Goal: Task Accomplishment & Management: Manage account settings

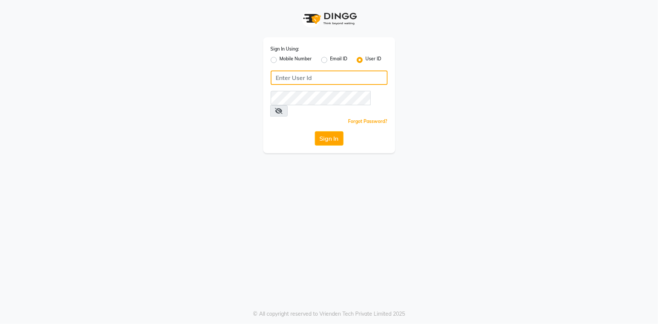
click at [337, 77] on input "Username" at bounding box center [329, 77] width 117 height 14
type input "infinitisalon"
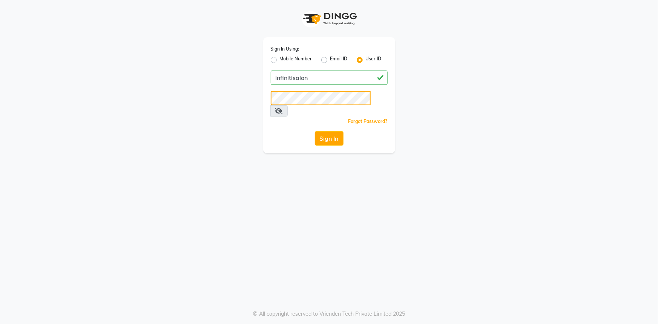
click at [315, 131] on button "Sign In" at bounding box center [329, 138] width 29 height 14
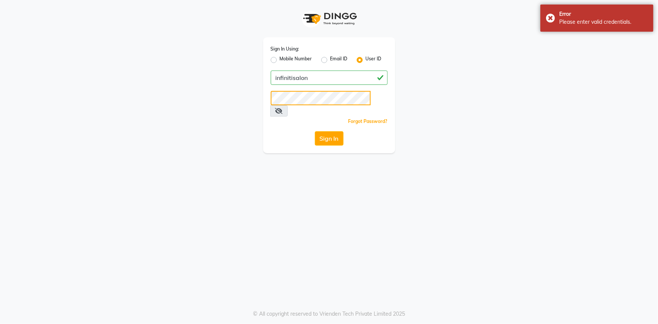
click at [315, 131] on button "Sign In" at bounding box center [329, 138] width 29 height 14
click at [338, 131] on button "Sign In" at bounding box center [329, 138] width 29 height 14
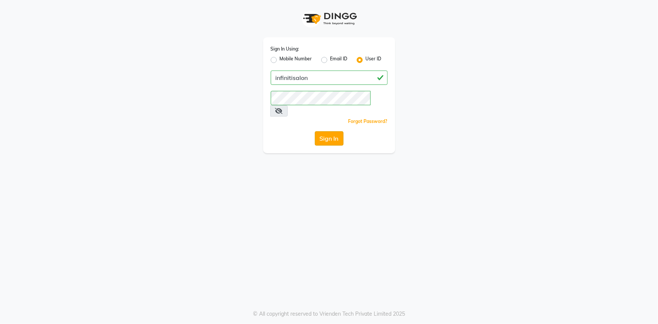
click at [335, 131] on button "Sign In" at bounding box center [329, 138] width 29 height 14
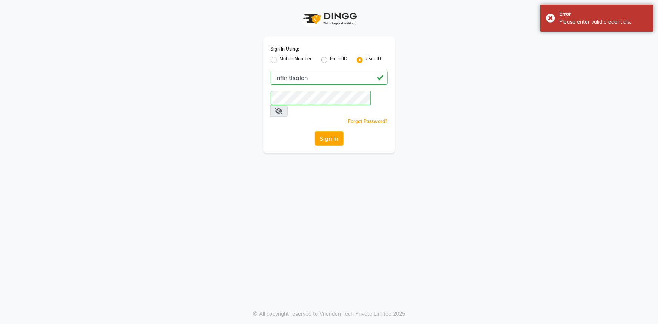
click at [283, 108] on icon at bounding box center [279, 111] width 8 height 6
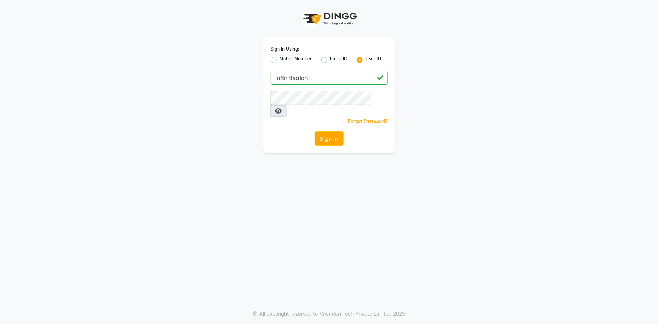
click at [282, 108] on icon at bounding box center [278, 111] width 7 height 6
click at [339, 131] on button "Sign In" at bounding box center [329, 138] width 29 height 14
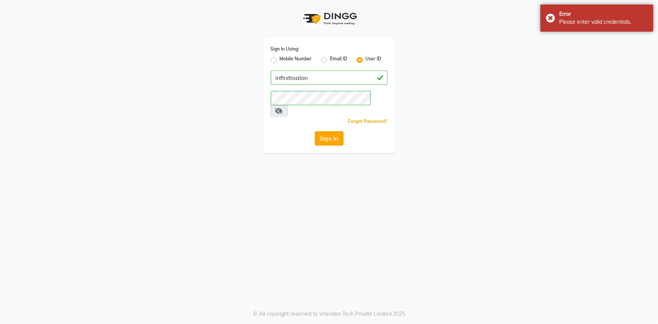
click at [335, 131] on button "Sign In" at bounding box center [329, 138] width 29 height 14
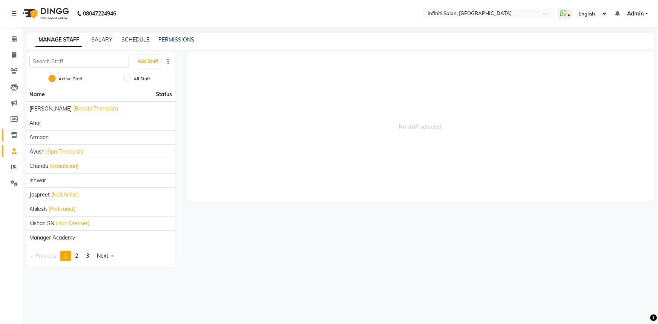
click at [14, 129] on link "Inventory" at bounding box center [11, 135] width 18 height 12
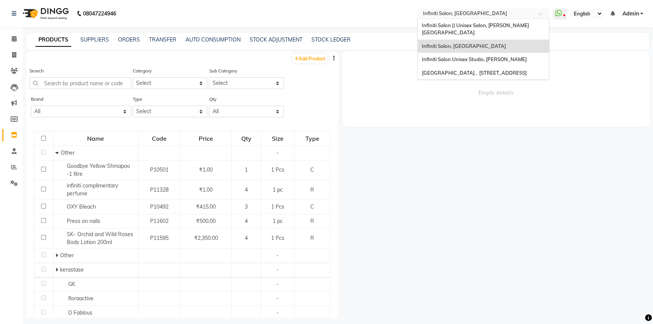
click at [453, 15] on input "text" at bounding box center [475, 15] width 109 height 8
click at [462, 26] on span "Infiniti Salon || Unisex Salon, [PERSON_NAME][GEOGRAPHIC_DATA]" at bounding box center [474, 29] width 107 height 14
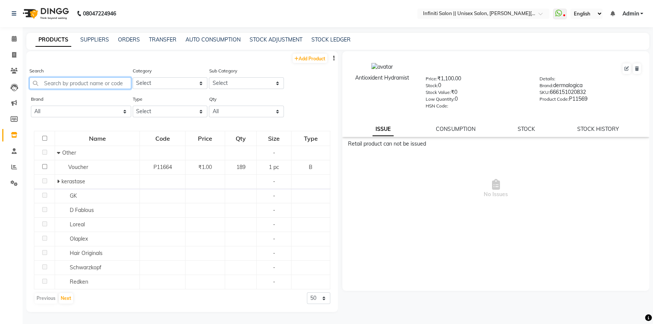
click at [70, 85] on input "text" at bounding box center [80, 83] width 102 height 12
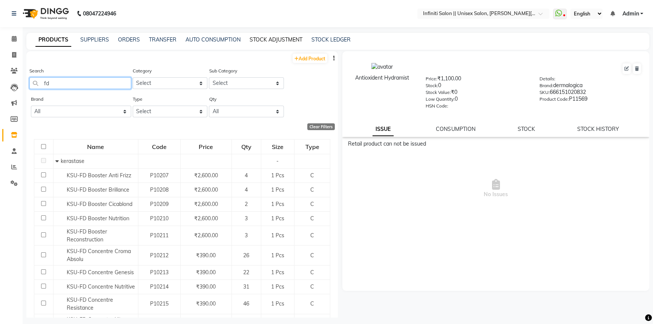
type input "fd"
click at [280, 37] on link "STOCK ADJUSTMENT" at bounding box center [276, 39] width 53 height 7
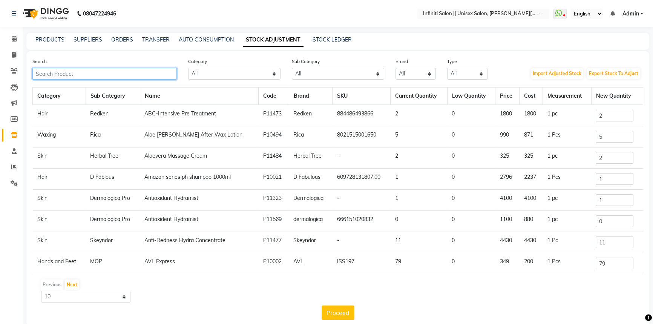
click at [167, 73] on input "text" at bounding box center [104, 74] width 144 height 12
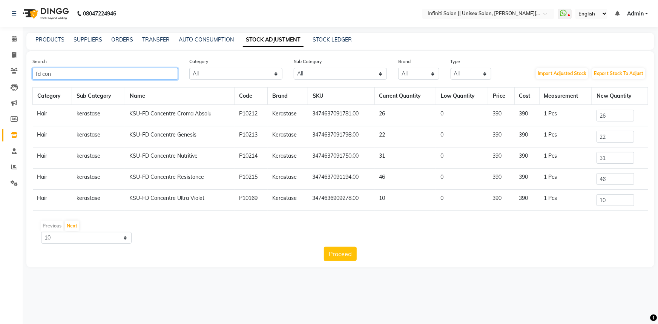
type input "fd con"
drag, startPoint x: 612, startPoint y: 115, endPoint x: 581, endPoint y: 113, distance: 30.9
click at [584, 113] on tr "Hair kerastase KSU-FD Concentre Croma Absolu P10212 Kerastase 3474637091781.00 …" at bounding box center [340, 115] width 615 height 21
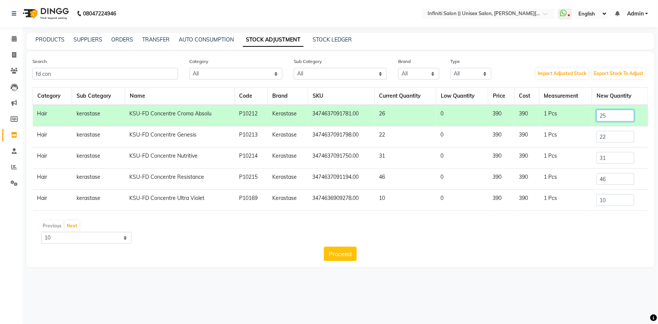
type input "25"
drag, startPoint x: 607, startPoint y: 179, endPoint x: 585, endPoint y: 173, distance: 23.4
click at [585, 173] on tr "Hair kerastase KSU-FD Concentre Resistance P10215 Kerastase 3474637091194.00 46…" at bounding box center [340, 178] width 615 height 21
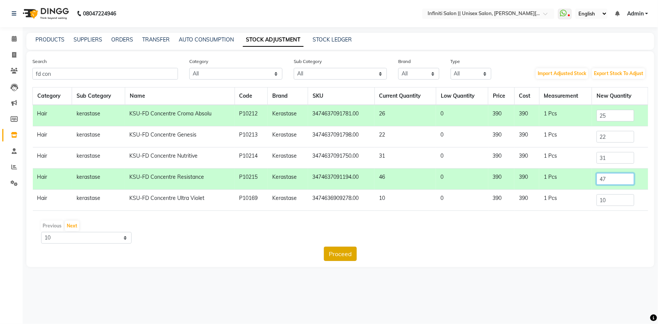
type input "47"
click at [345, 252] on button "Proceed" at bounding box center [340, 254] width 33 height 14
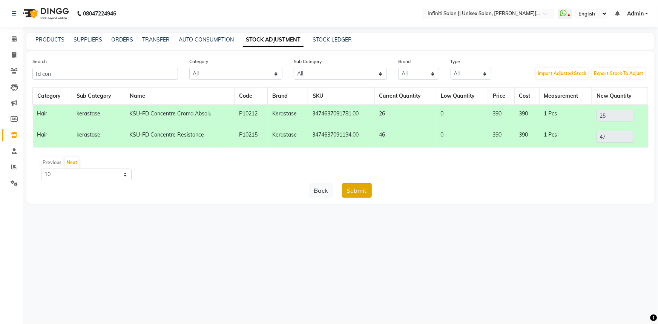
click at [358, 194] on button "Submit" at bounding box center [357, 190] width 30 height 14
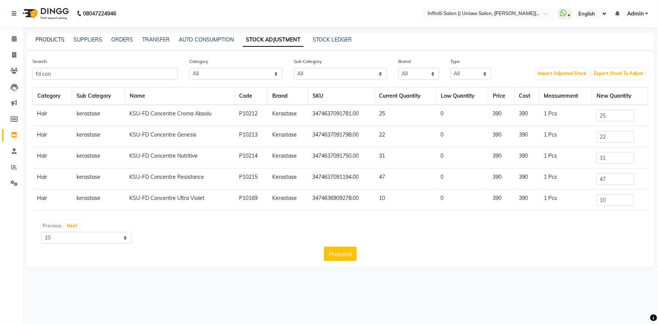
click at [58, 37] on link "PRODUCTS" at bounding box center [49, 39] width 29 height 7
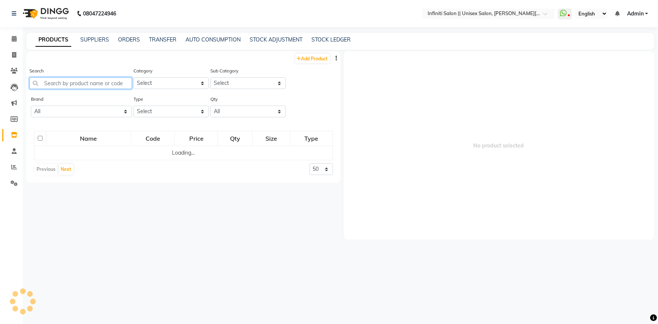
click at [90, 87] on input "text" at bounding box center [80, 83] width 103 height 12
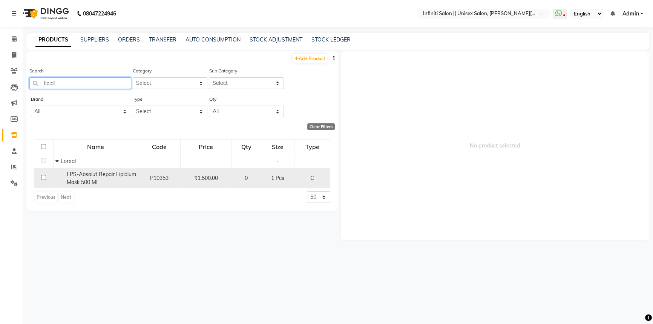
type input "lipidi"
click at [43, 178] on input "checkbox" at bounding box center [43, 177] width 5 height 5
checkbox input "true"
select select
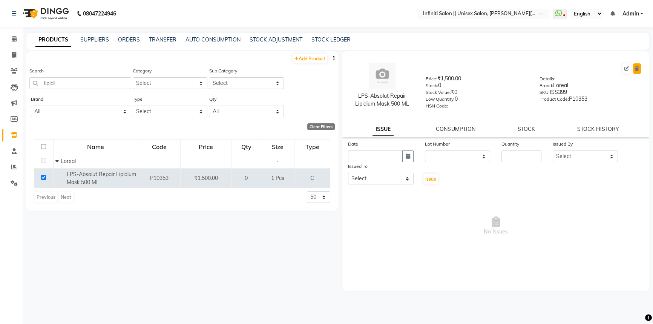
click at [637, 69] on icon at bounding box center [637, 68] width 4 height 5
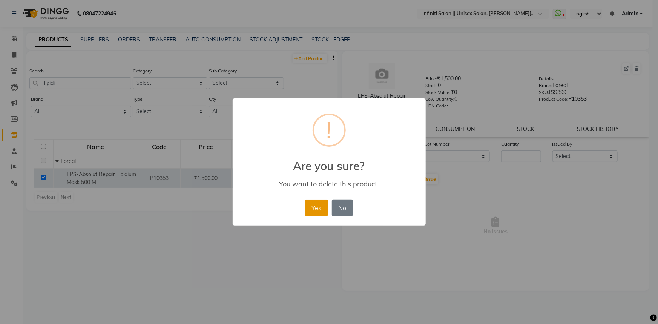
click at [319, 200] on button "Yes" at bounding box center [316, 207] width 23 height 17
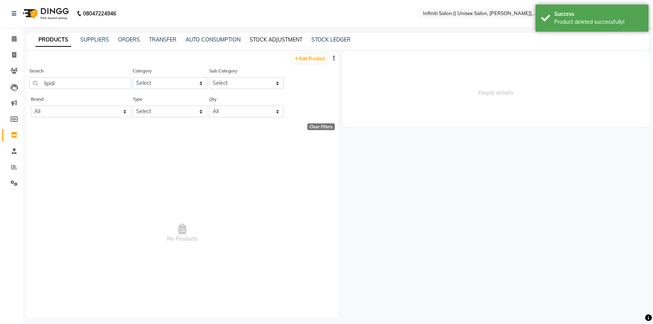
click at [273, 40] on link "STOCK ADJUSTMENT" at bounding box center [276, 39] width 53 height 7
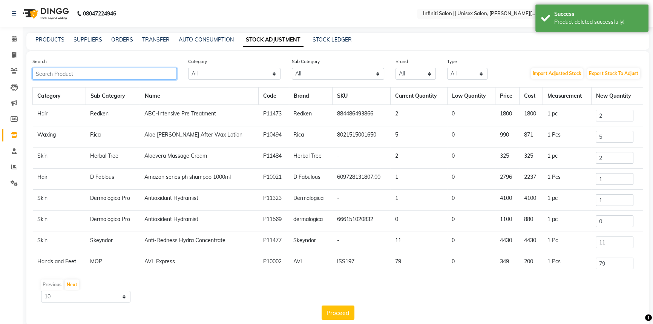
click at [167, 70] on input "text" at bounding box center [104, 74] width 144 height 12
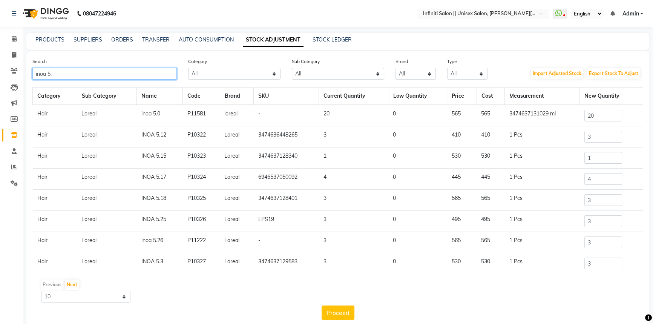
type input "inoa 5."
drag, startPoint x: 588, startPoint y: 113, endPoint x: 565, endPoint y: 111, distance: 22.7
click at [569, 112] on tr "Hair [PERSON_NAME] 5.0 P11581 loreal - 20 0 565 565 3474637131029 ml 20" at bounding box center [338, 115] width 610 height 21
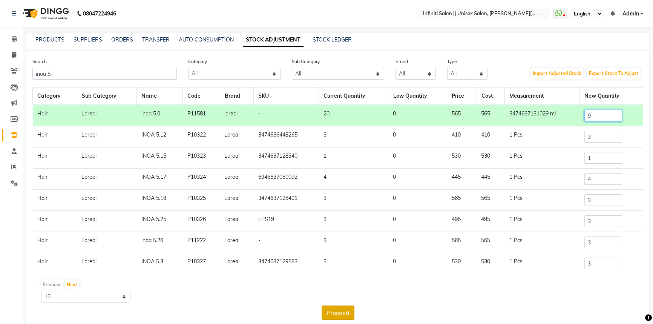
type input "9"
click at [340, 309] on button "Proceed" at bounding box center [338, 312] width 33 height 14
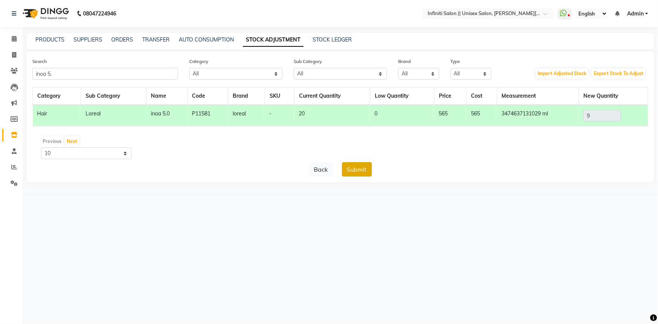
click at [349, 169] on button "Submit" at bounding box center [357, 169] width 30 height 14
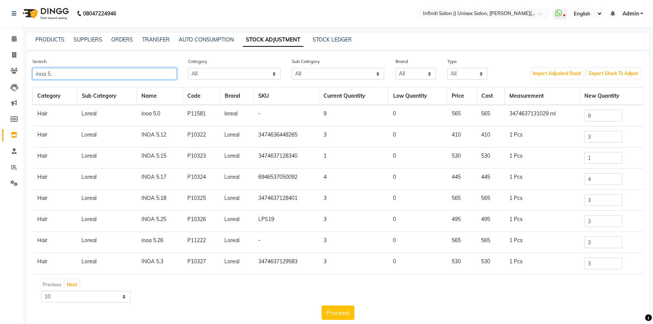
click at [125, 71] on input "inoa 5." at bounding box center [104, 74] width 144 height 12
click at [126, 72] on input "inoa 5." at bounding box center [104, 74] width 144 height 12
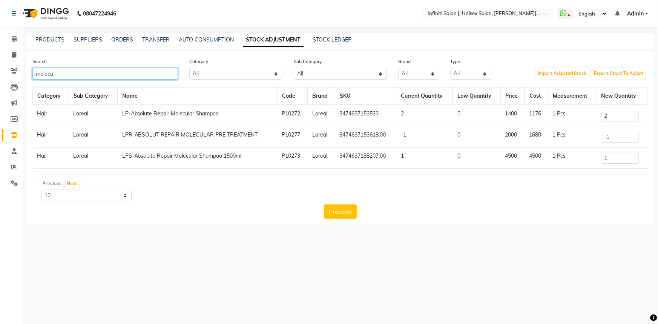
type input "molecu"
drag, startPoint x: 602, startPoint y: 154, endPoint x: 588, endPoint y: 146, distance: 15.4
click at [593, 151] on tr "Hair Loreal LPS-Absolute Repair Molecular Shampoo 1500ml P10273 Loreal 34746371…" at bounding box center [340, 157] width 615 height 21
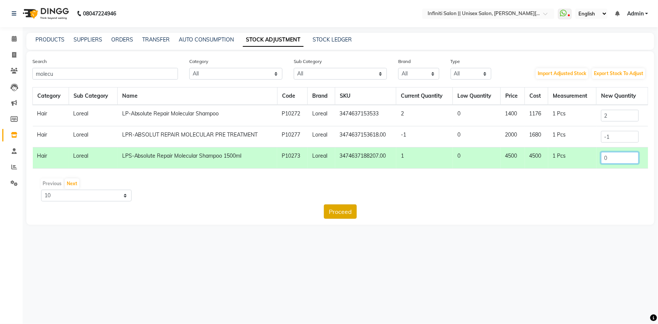
type input "0"
click at [350, 207] on button "Proceed" at bounding box center [340, 211] width 33 height 14
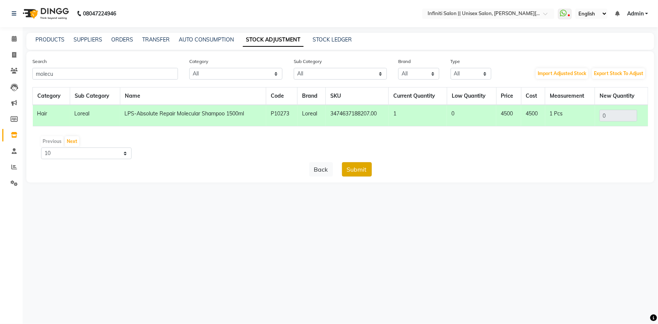
click at [353, 171] on button "Submit" at bounding box center [357, 169] width 30 height 14
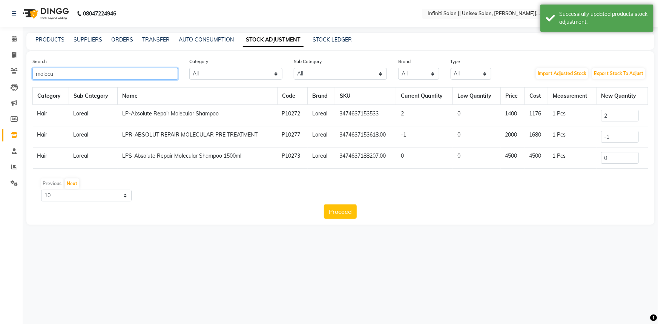
click at [148, 72] on input "molecu" at bounding box center [104, 74] width 145 height 12
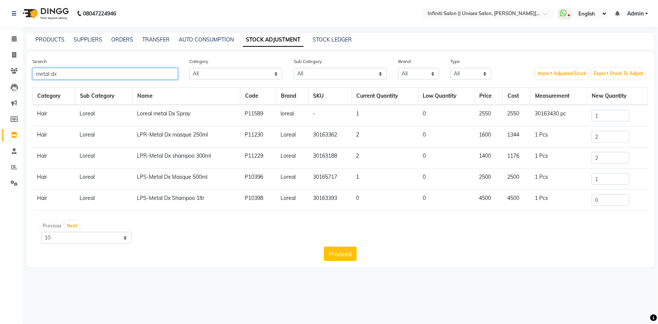
type input "metal dx"
drag, startPoint x: 594, startPoint y: 201, endPoint x: 588, endPoint y: 202, distance: 6.2
click at [591, 202] on td "0" at bounding box center [617, 200] width 61 height 21
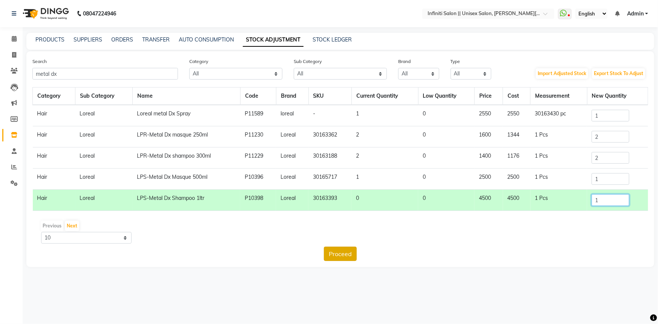
type input "1"
click at [351, 251] on button "Proceed" at bounding box center [340, 254] width 33 height 14
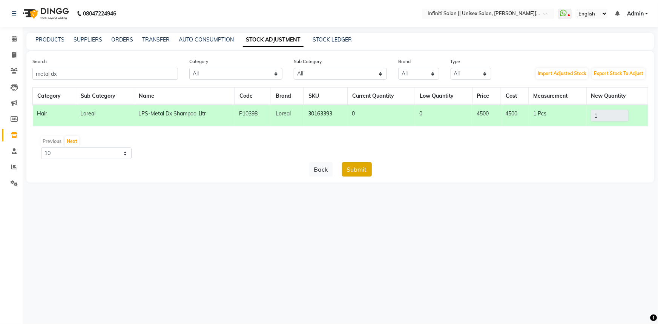
click at [351, 169] on button "Submit" at bounding box center [357, 169] width 30 height 14
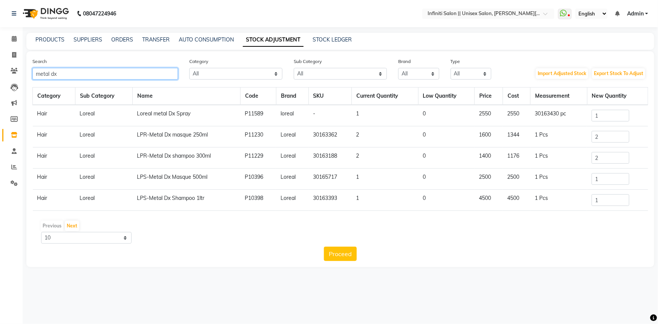
click at [72, 72] on input "metal dx" at bounding box center [104, 74] width 145 height 12
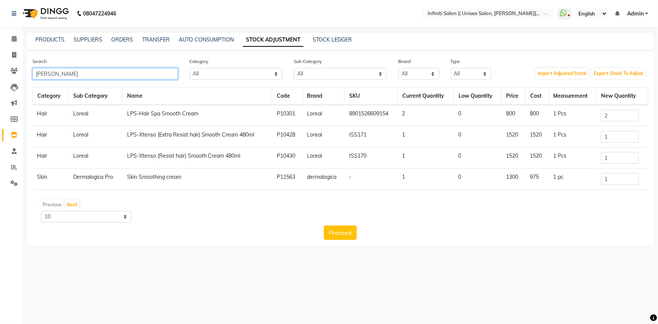
type input "[PERSON_NAME]"
drag, startPoint x: 624, startPoint y: 117, endPoint x: 603, endPoint y: 120, distance: 21.7
click at [603, 120] on input "2" at bounding box center [620, 116] width 38 height 12
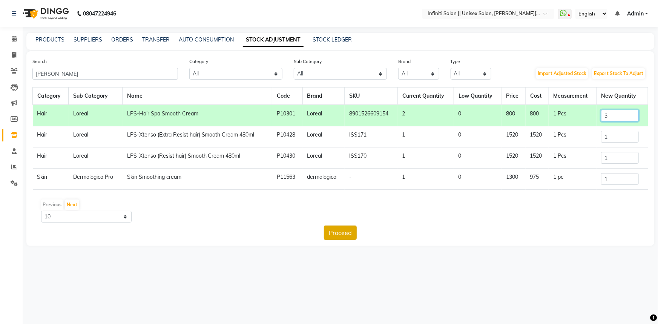
type input "3"
click at [341, 228] on button "Proceed" at bounding box center [340, 232] width 33 height 14
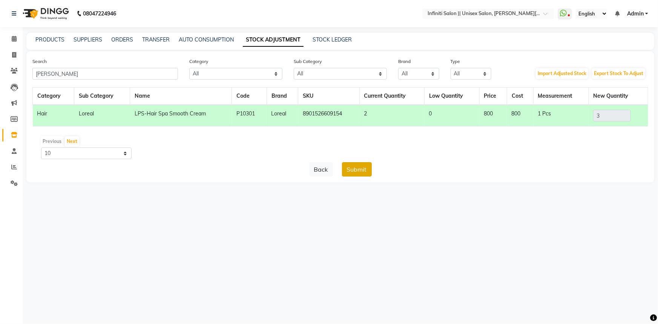
click at [347, 171] on button "Submit" at bounding box center [357, 169] width 30 height 14
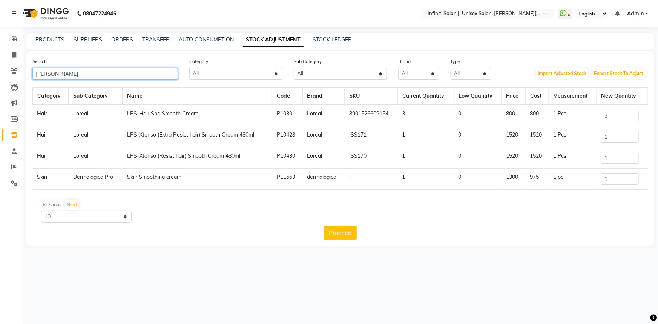
click at [85, 74] on input "[PERSON_NAME]" at bounding box center [104, 74] width 145 height 12
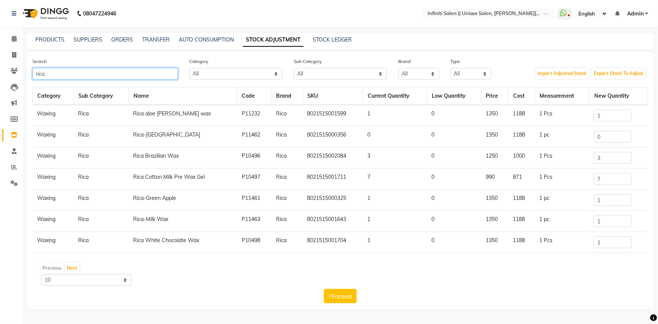
type input "rica"
drag, startPoint x: 601, startPoint y: 200, endPoint x: 586, endPoint y: 201, distance: 15.5
click at [586, 201] on tr "Waxing Rica Rica-Green Apple P11461 Rica 8021515000325 1 0 1350 1188 1 pc 1" at bounding box center [340, 200] width 615 height 21
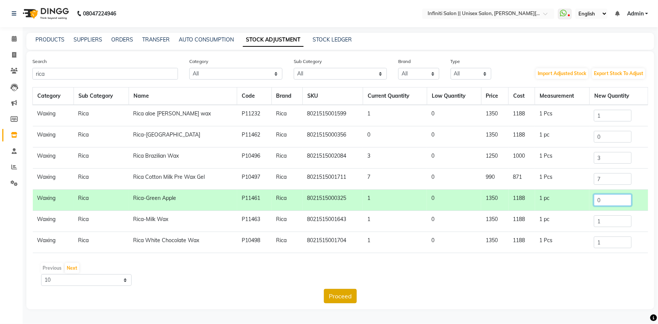
type input "0"
click at [343, 292] on button "Proceed" at bounding box center [340, 296] width 33 height 14
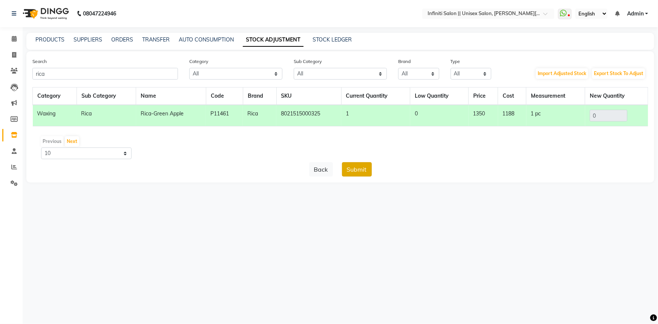
click at [349, 171] on button "Submit" at bounding box center [357, 169] width 30 height 14
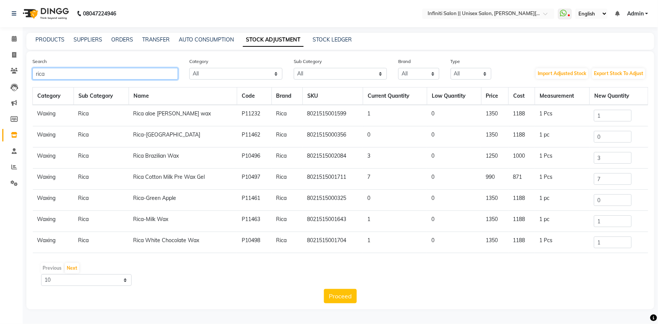
click at [75, 74] on input "rica" at bounding box center [104, 74] width 145 height 12
click at [75, 75] on input "rica" at bounding box center [104, 74] width 145 height 12
click at [76, 76] on input "rica" at bounding box center [104, 74] width 145 height 12
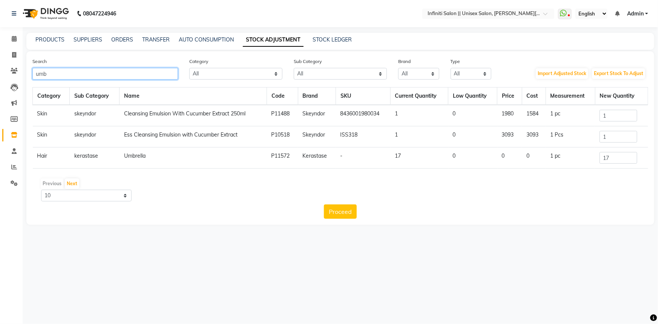
type input "umb"
drag, startPoint x: 610, startPoint y: 158, endPoint x: 602, endPoint y: 161, distance: 8.8
click at [602, 161] on input "17" at bounding box center [618, 158] width 38 height 12
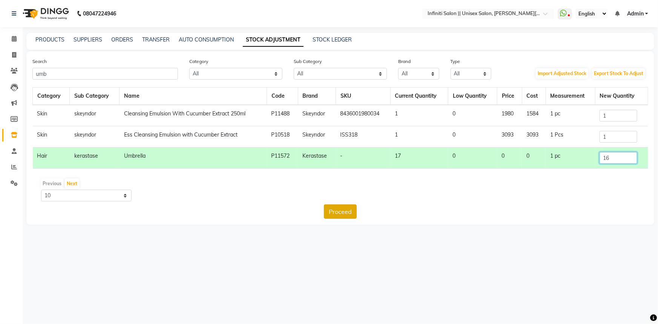
type input "16"
click at [343, 217] on button "Proceed" at bounding box center [340, 211] width 33 height 14
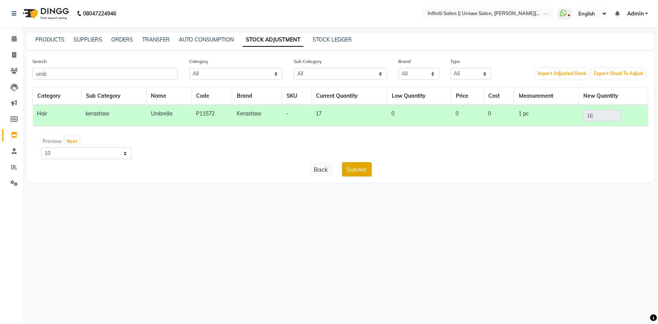
click at [350, 171] on button "Submit" at bounding box center [357, 169] width 30 height 14
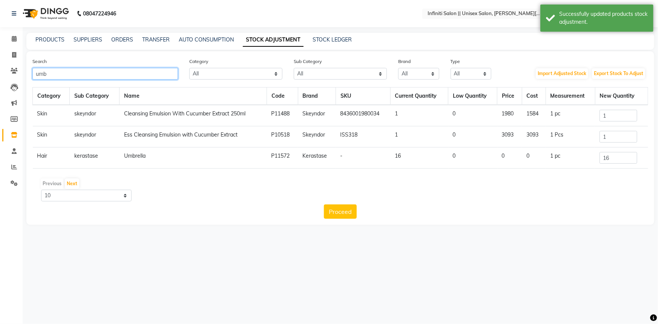
click at [124, 71] on input "umb" at bounding box center [104, 74] width 145 height 12
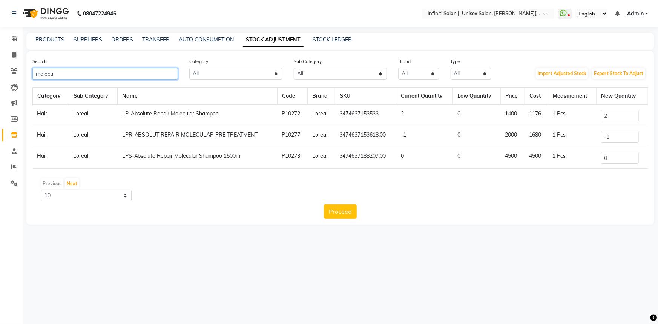
type input "molecul"
drag, startPoint x: 614, startPoint y: 136, endPoint x: 603, endPoint y: 139, distance: 12.0
click at [603, 139] on input "-1" at bounding box center [620, 137] width 38 height 12
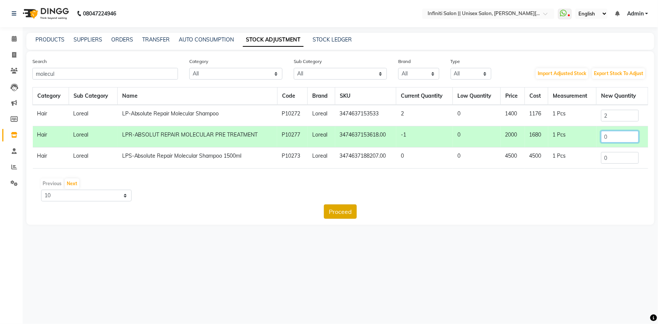
type input "0"
click at [339, 211] on button "Proceed" at bounding box center [340, 211] width 33 height 14
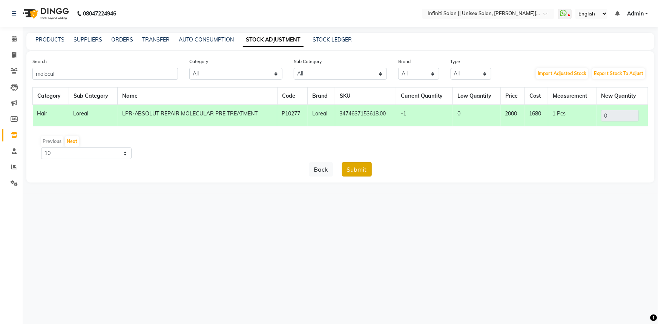
click at [351, 169] on button "Submit" at bounding box center [357, 169] width 30 height 14
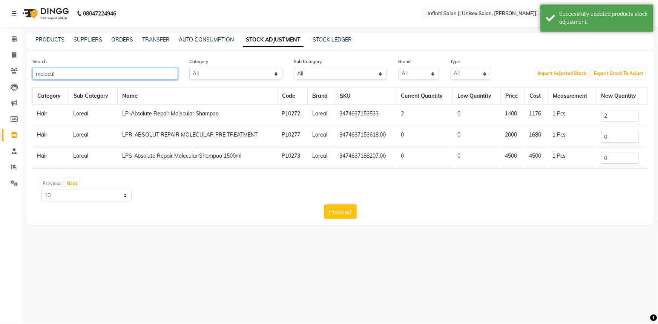
click at [96, 74] on input "molecul" at bounding box center [104, 74] width 145 height 12
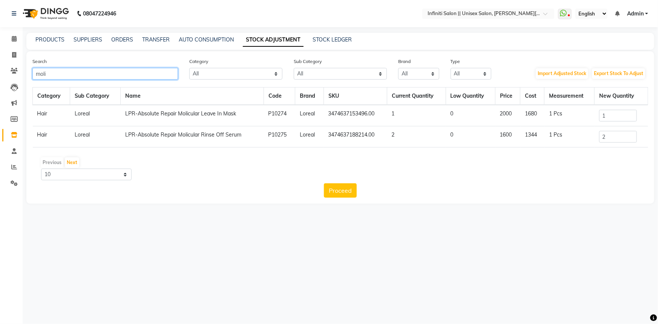
type input "moli"
drag, startPoint x: 606, startPoint y: 116, endPoint x: 586, endPoint y: 114, distance: 20.1
click at [593, 116] on tr "Hair Loreal LPR-Absolute Repair Molicular Leave In Mask P10274 Loreal 347463715…" at bounding box center [340, 115] width 615 height 21
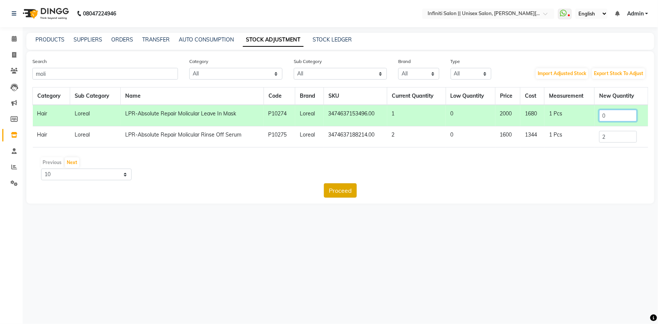
type input "0"
click at [349, 188] on button "Proceed" at bounding box center [340, 190] width 33 height 14
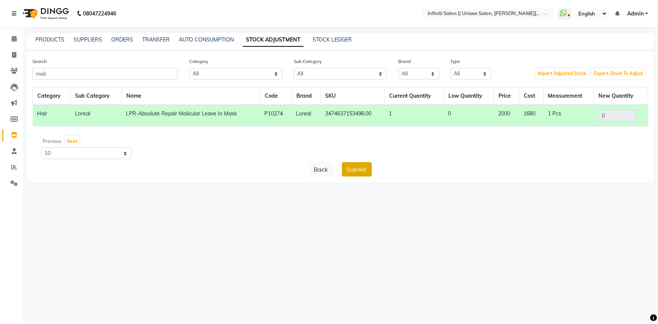
click at [351, 170] on button "Submit" at bounding box center [357, 169] width 30 height 14
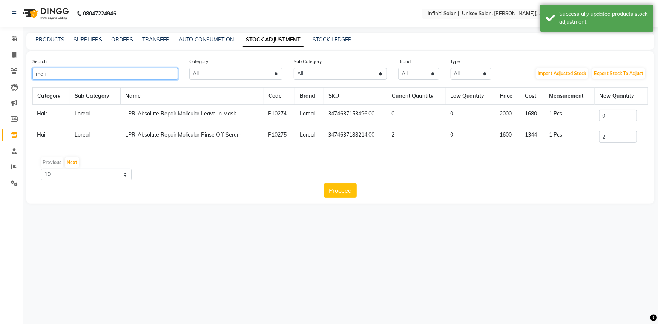
click at [66, 72] on input "moli" at bounding box center [104, 74] width 145 height 12
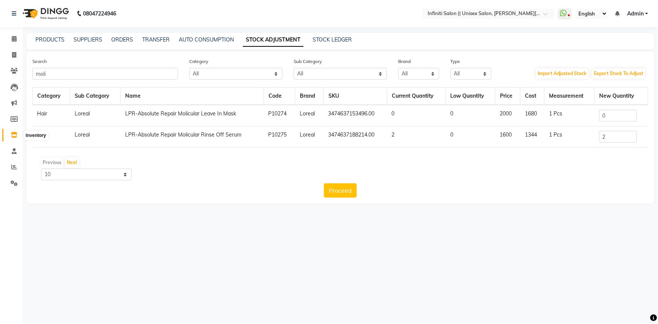
click at [16, 132] on span at bounding box center [14, 135] width 13 height 9
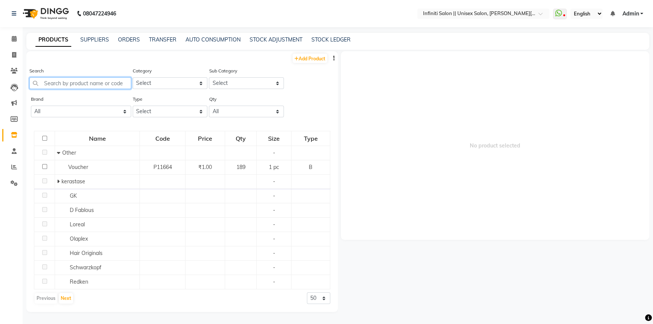
click at [46, 83] on input "text" at bounding box center [80, 83] width 102 height 12
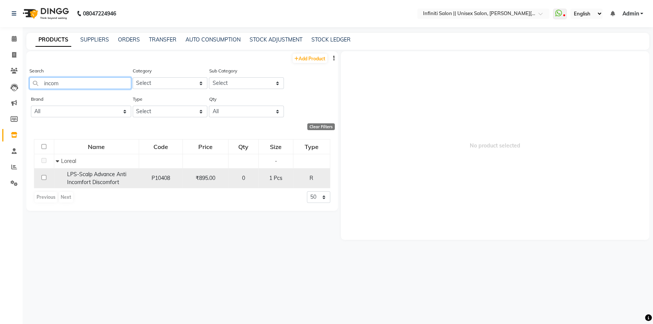
type input "incom"
click at [44, 178] on input "checkbox" at bounding box center [43, 177] width 5 height 5
checkbox input "true"
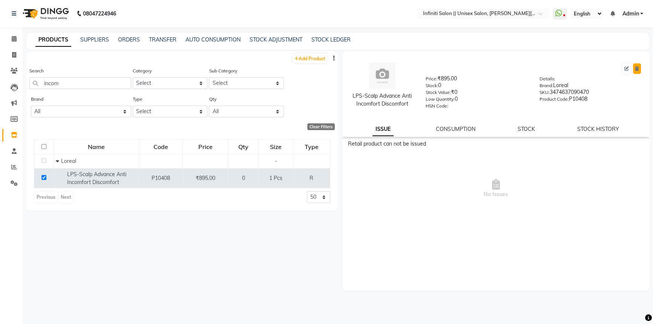
click at [637, 68] on icon at bounding box center [637, 68] width 4 height 5
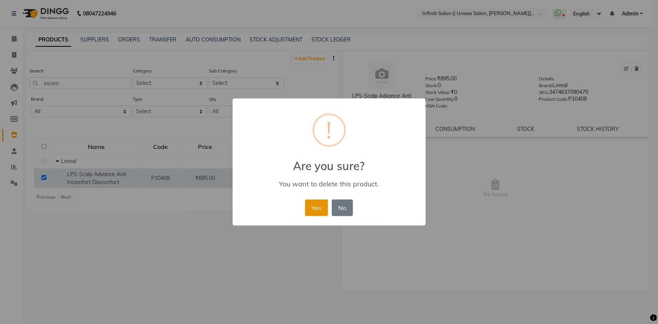
click at [324, 201] on button "Yes" at bounding box center [316, 207] width 23 height 17
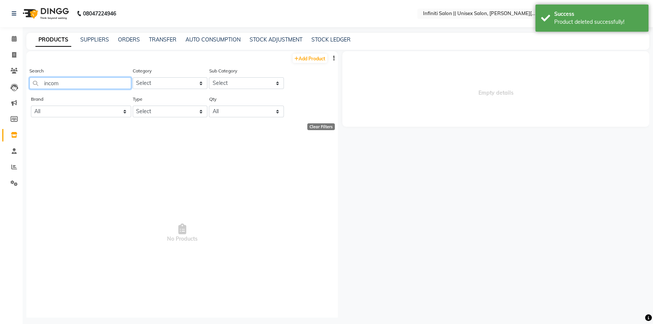
click at [90, 83] on input "incom" at bounding box center [80, 83] width 102 height 12
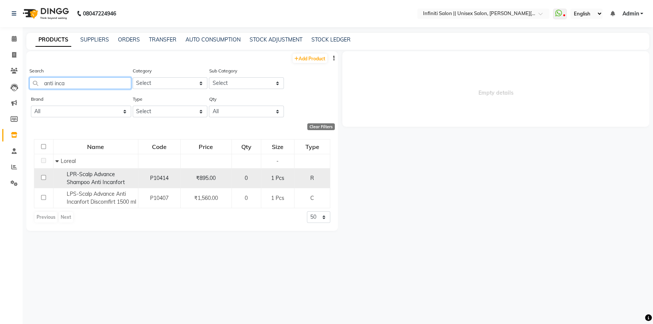
type input "anti inca"
click at [43, 176] on input "checkbox" at bounding box center [43, 177] width 5 height 5
checkbox input "true"
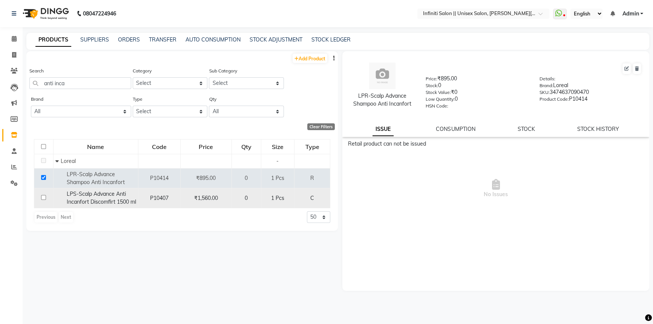
click at [43, 200] on input "checkbox" at bounding box center [43, 197] width 5 height 5
checkbox input "true"
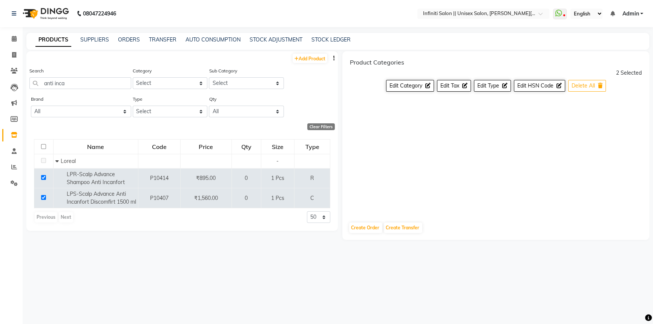
click at [598, 86] on icon at bounding box center [600, 85] width 5 height 5
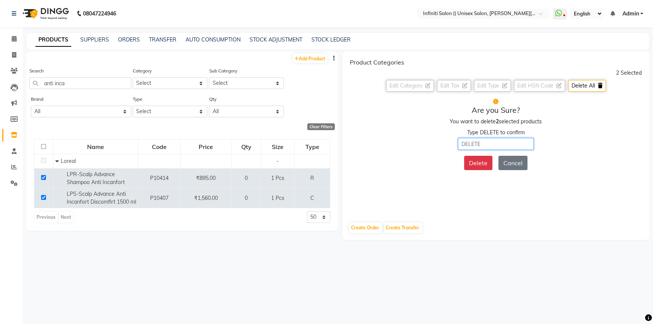
click at [514, 139] on input "text" at bounding box center [495, 144] width 75 height 12
click at [478, 156] on button "Delete" at bounding box center [478, 163] width 28 height 14
click at [478, 146] on input "delete" at bounding box center [495, 144] width 75 height 12
type input "DELETE"
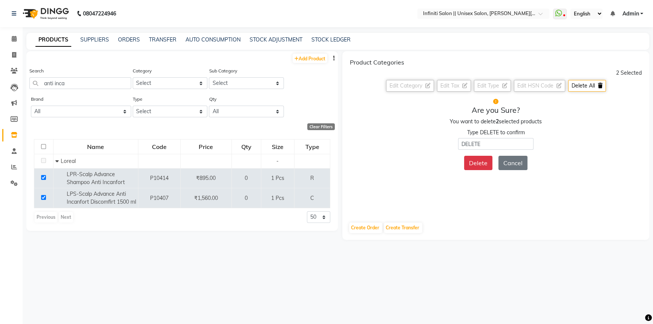
click at [483, 158] on button "Delete" at bounding box center [478, 163] width 28 height 14
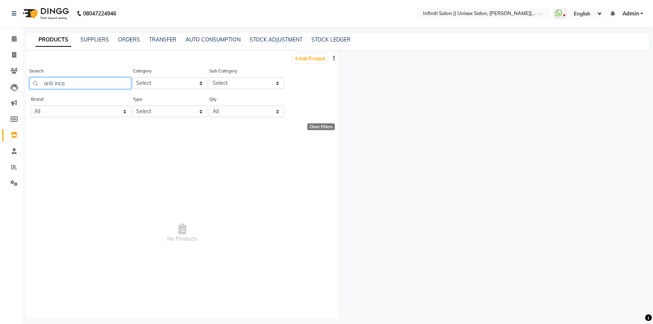
click at [80, 78] on input "anti inca" at bounding box center [80, 83] width 102 height 12
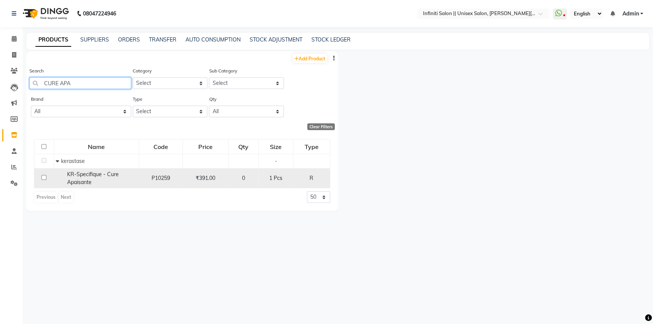
type input "CURE APA"
click at [43, 176] on input "checkbox" at bounding box center [43, 177] width 5 height 5
checkbox input "true"
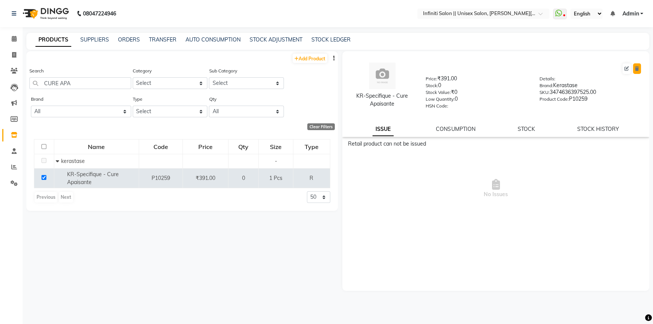
click at [634, 66] on button at bounding box center [637, 68] width 8 height 11
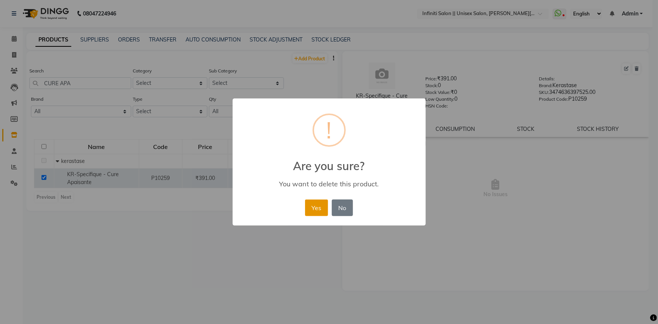
click at [317, 206] on button "Yes" at bounding box center [316, 207] width 23 height 17
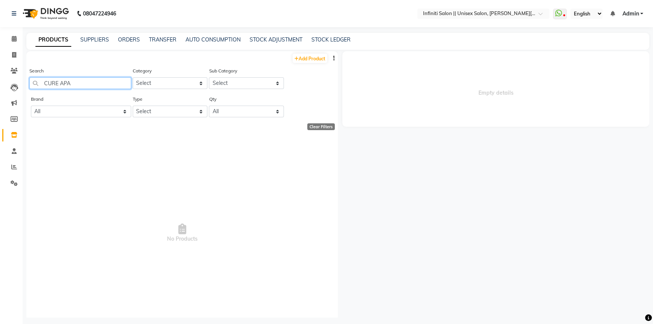
click at [86, 79] on input "CURE APA" at bounding box center [80, 83] width 102 height 12
click at [86, 80] on input "CURE APA" at bounding box center [80, 83] width 102 height 12
click at [86, 81] on input "CURE APA" at bounding box center [80, 83] width 102 height 12
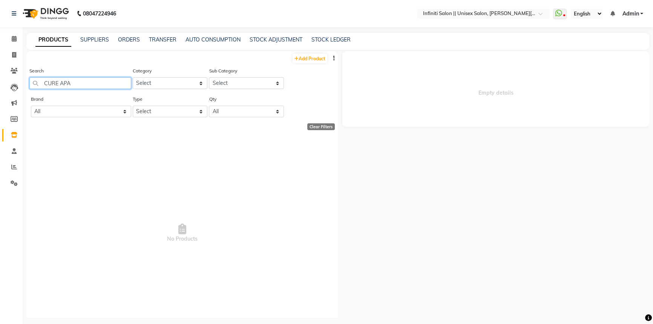
click at [86, 81] on input "CURE APA" at bounding box center [80, 83] width 102 height 12
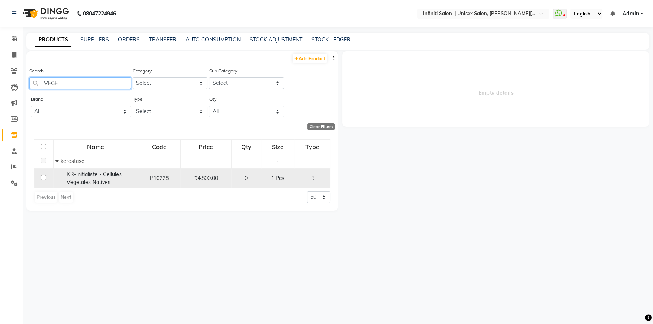
type input "VEGE"
click at [44, 179] on input "checkbox" at bounding box center [43, 177] width 5 height 5
checkbox input "true"
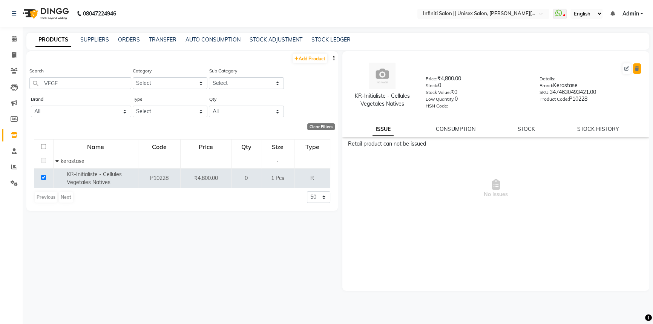
click at [635, 68] on icon at bounding box center [637, 68] width 4 height 5
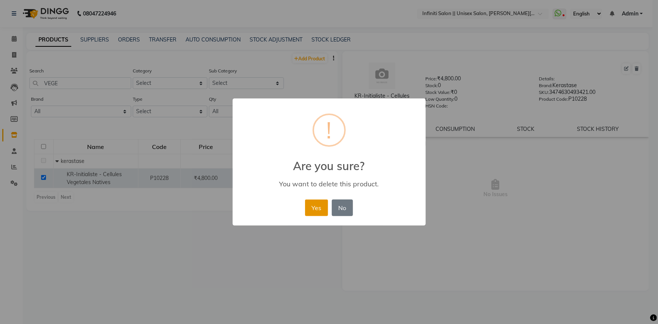
click at [312, 210] on button "Yes" at bounding box center [316, 207] width 23 height 17
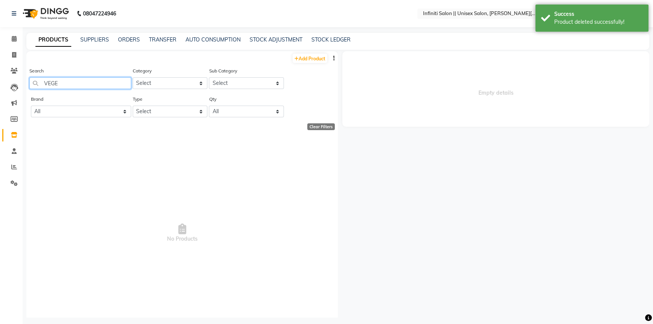
click at [88, 86] on input "VEGE" at bounding box center [80, 83] width 102 height 12
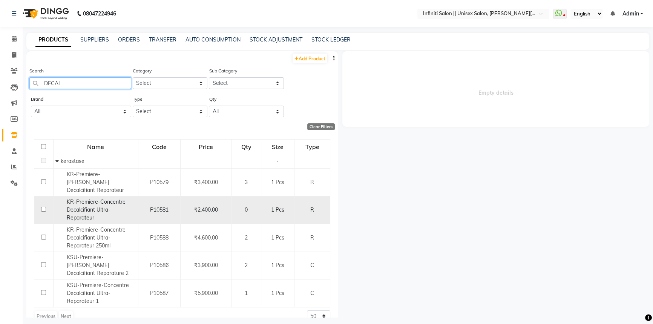
type input "DECAL"
click at [44, 207] on input "checkbox" at bounding box center [43, 209] width 5 height 5
checkbox input "true"
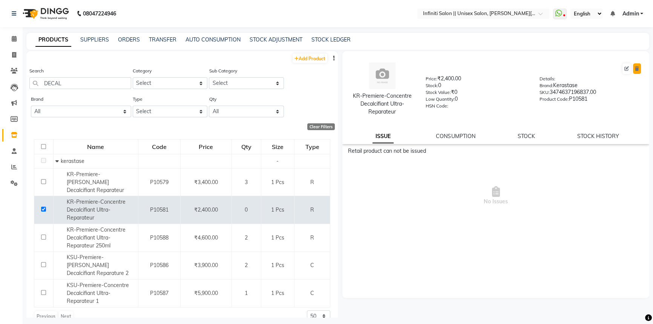
click at [635, 69] on icon at bounding box center [637, 68] width 4 height 5
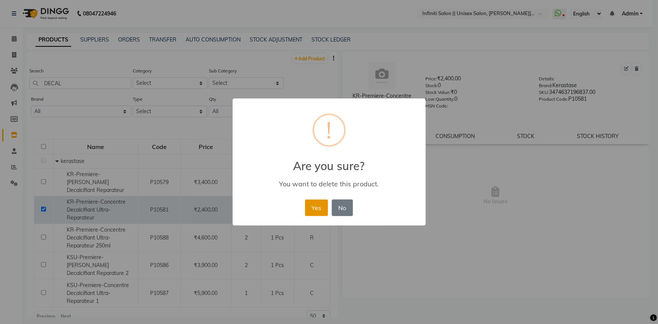
click at [313, 206] on button "Yes" at bounding box center [316, 207] width 23 height 17
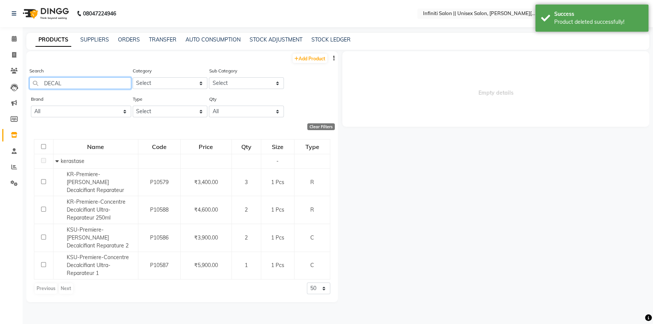
click at [88, 77] on input "DECAL" at bounding box center [80, 83] width 102 height 12
click at [88, 80] on input "DECAL" at bounding box center [80, 83] width 102 height 12
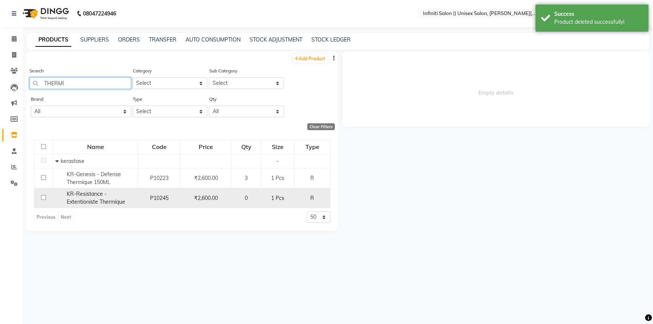
type input "THERMI"
click at [44, 198] on input "checkbox" at bounding box center [43, 197] width 5 height 5
checkbox input "true"
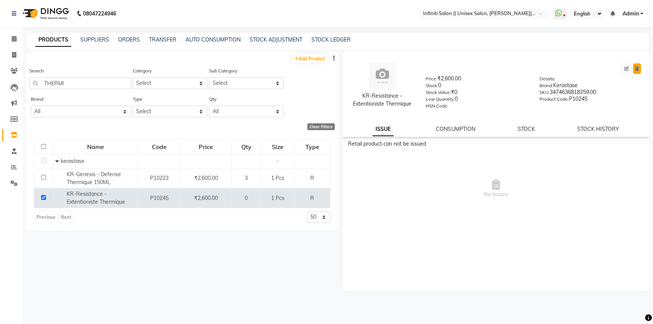
click at [639, 69] on button at bounding box center [637, 68] width 8 height 11
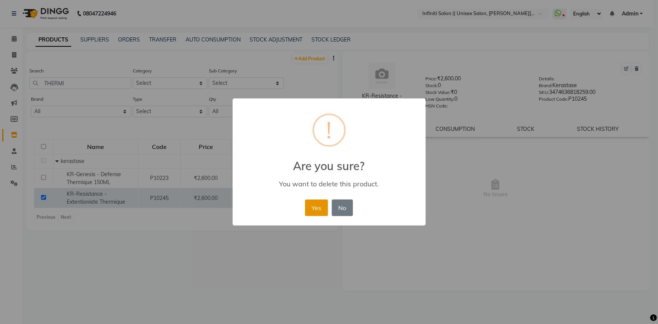
click at [317, 207] on button "Yes" at bounding box center [316, 207] width 23 height 17
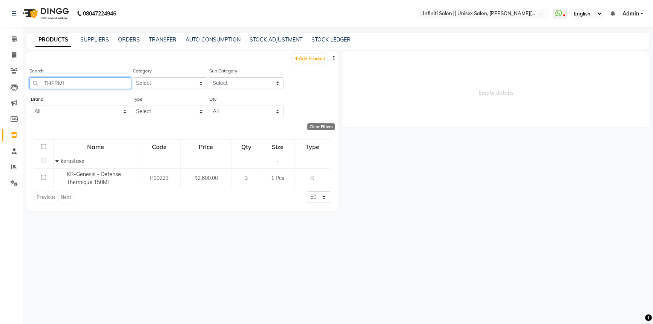
click at [87, 85] on input "THERMI" at bounding box center [80, 83] width 102 height 12
click at [86, 85] on input "THERMI" at bounding box center [80, 83] width 102 height 12
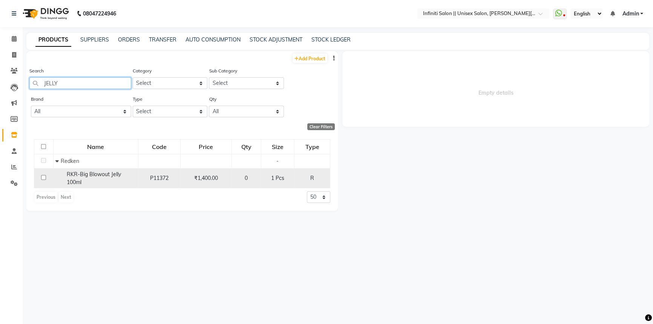
type input "JELLY"
click at [43, 178] on input "checkbox" at bounding box center [43, 177] width 5 height 5
checkbox input "true"
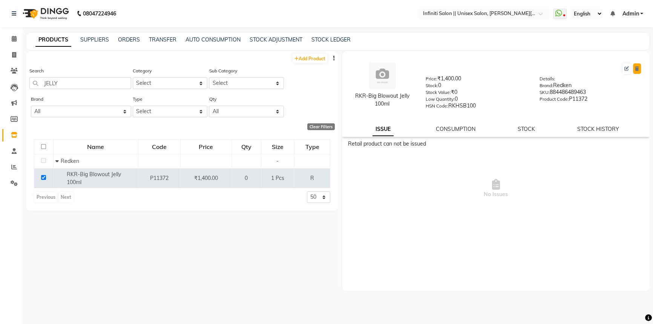
click at [637, 67] on icon at bounding box center [637, 68] width 4 height 5
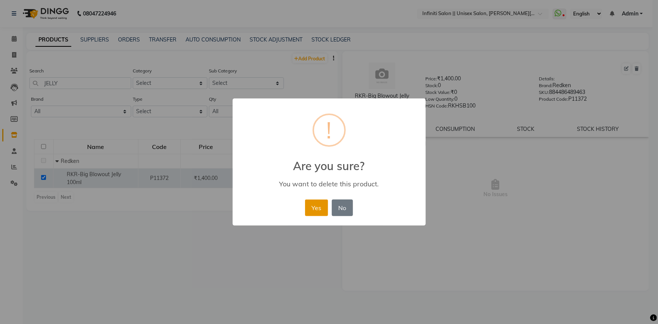
click at [316, 211] on button "Yes" at bounding box center [316, 207] width 23 height 17
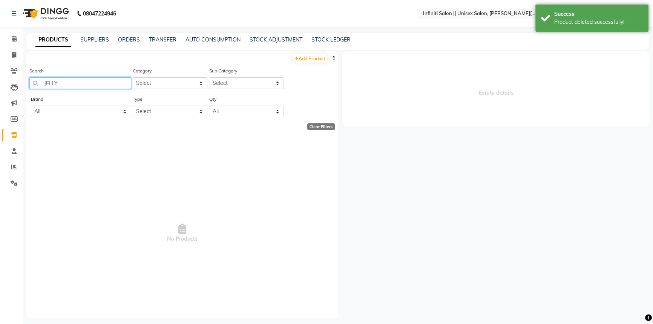
click at [51, 83] on input "JELLY" at bounding box center [80, 83] width 102 height 12
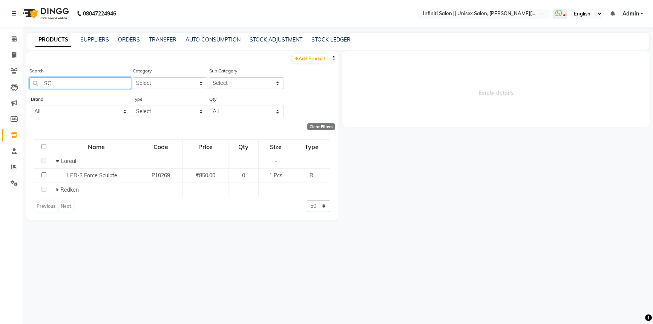
type input "S"
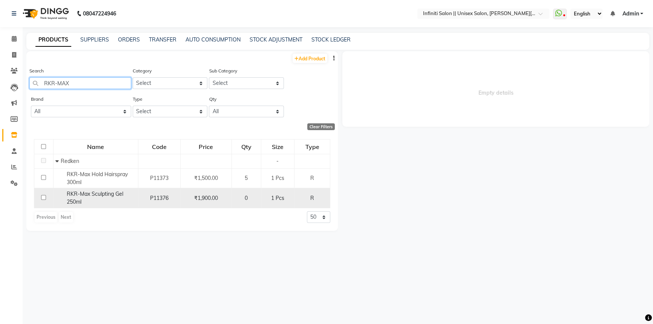
type input "RKR-MAX"
click at [41, 197] on input "checkbox" at bounding box center [43, 197] width 5 height 5
checkbox input "true"
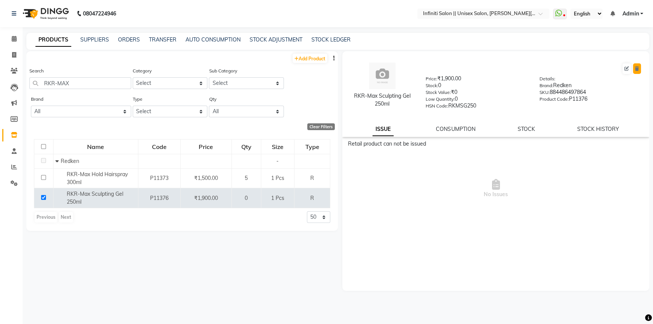
click at [635, 68] on icon at bounding box center [637, 68] width 4 height 5
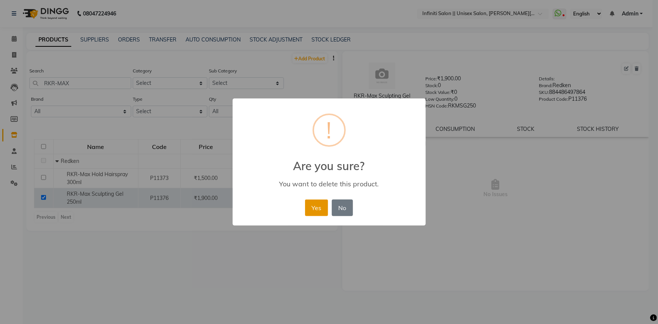
click at [325, 208] on button "Yes" at bounding box center [316, 207] width 23 height 17
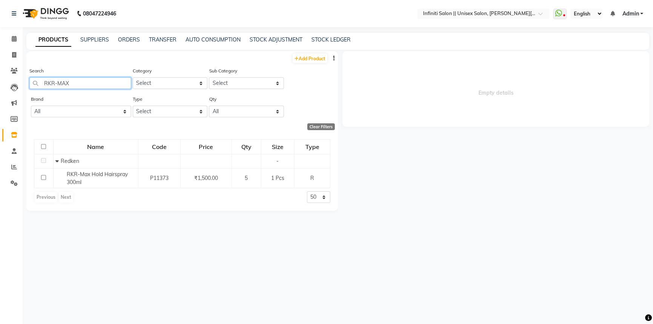
click at [79, 84] on input "RKR-MAX" at bounding box center [80, 83] width 102 height 12
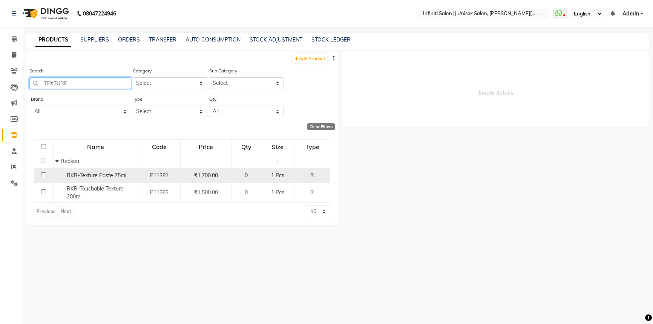
type input "TEXTURE"
click at [43, 175] on input "checkbox" at bounding box center [43, 174] width 5 height 5
checkbox input "true"
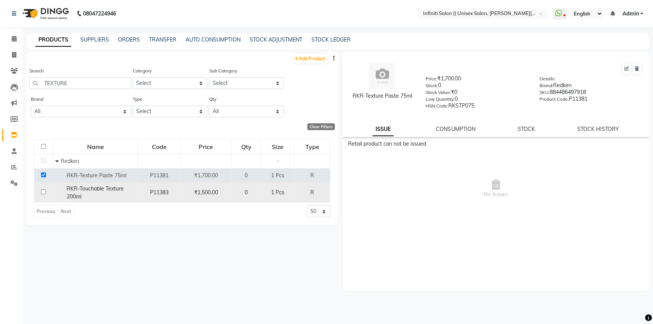
click at [43, 191] on input "checkbox" at bounding box center [43, 191] width 5 height 5
checkbox input "true"
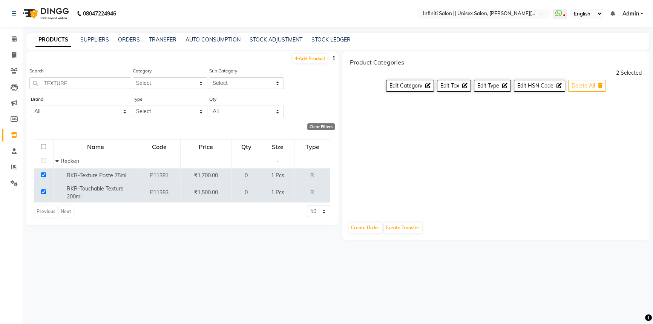
click at [587, 84] on span "Delete All" at bounding box center [582, 85] width 23 height 7
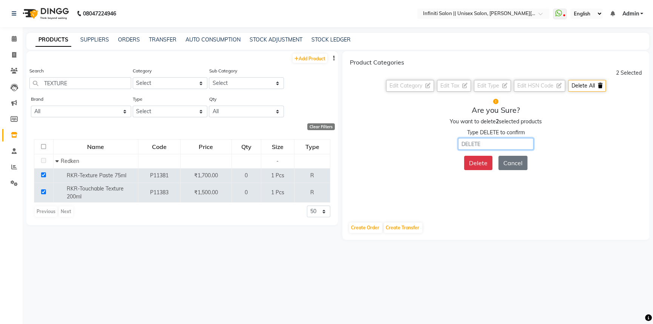
click at [502, 141] on input "text" at bounding box center [495, 144] width 75 height 12
type input "DELETE"
click at [487, 163] on button "Delete" at bounding box center [478, 163] width 28 height 14
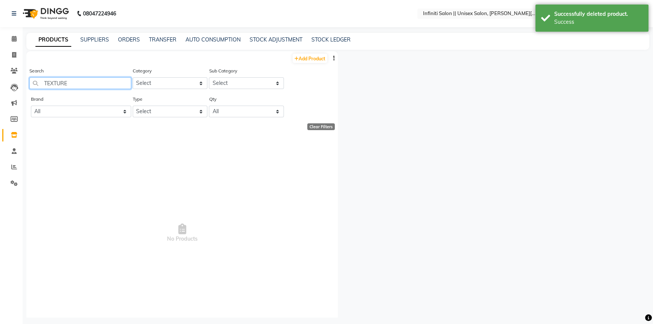
click at [70, 86] on input "TEXTURE" at bounding box center [80, 83] width 102 height 12
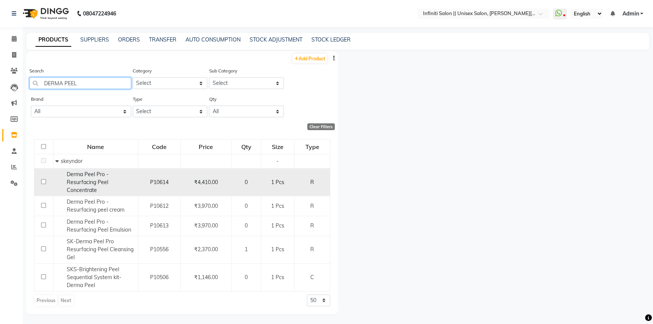
type input "DERMA PEEL"
click at [43, 182] on input "checkbox" at bounding box center [43, 181] width 5 height 5
checkbox input "true"
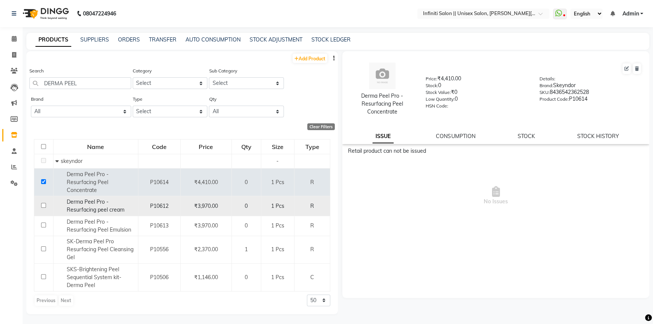
click at [44, 205] on input "checkbox" at bounding box center [43, 205] width 5 height 5
checkbox input "true"
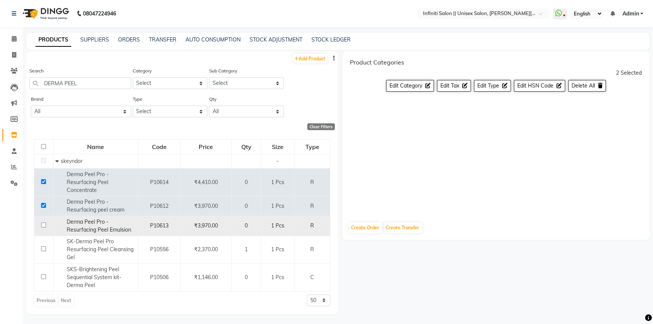
click at [44, 224] on input "checkbox" at bounding box center [43, 224] width 5 height 5
checkbox input "true"
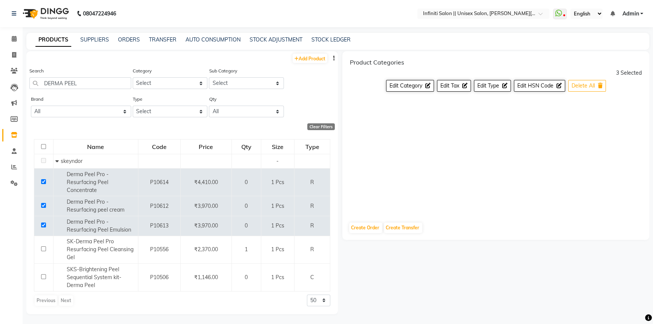
click at [594, 90] on button "Delete All" at bounding box center [587, 86] width 38 height 12
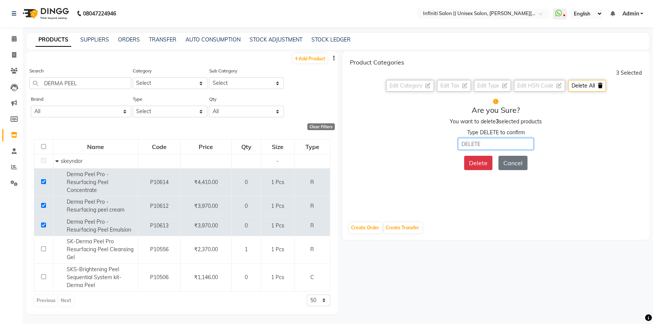
click at [516, 140] on input "text" at bounding box center [495, 144] width 75 height 12
type input "DELETE"
click at [471, 162] on button "Delete" at bounding box center [478, 163] width 28 height 14
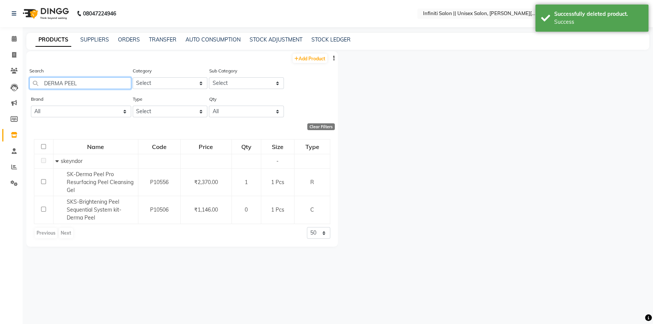
click at [105, 86] on input "DERMA PEEL" at bounding box center [80, 83] width 102 height 12
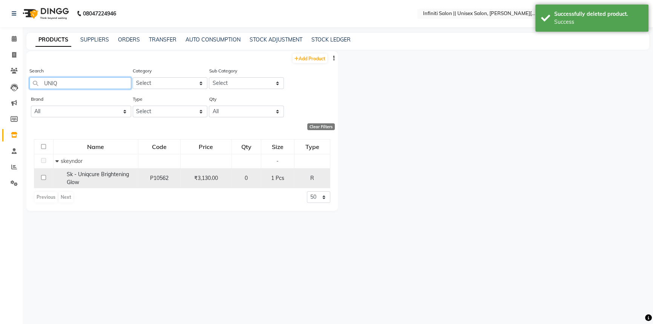
type input "UNIQ"
click at [41, 177] on input "checkbox" at bounding box center [43, 177] width 5 height 5
checkbox input "true"
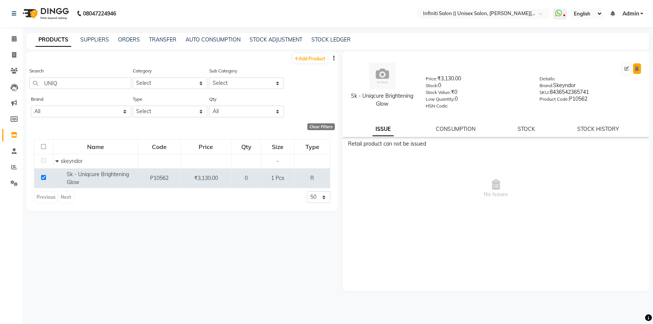
click at [637, 69] on icon at bounding box center [637, 68] width 4 height 5
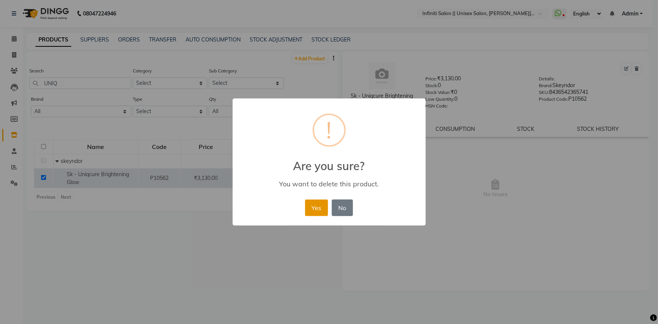
click at [324, 213] on button "Yes" at bounding box center [316, 207] width 23 height 17
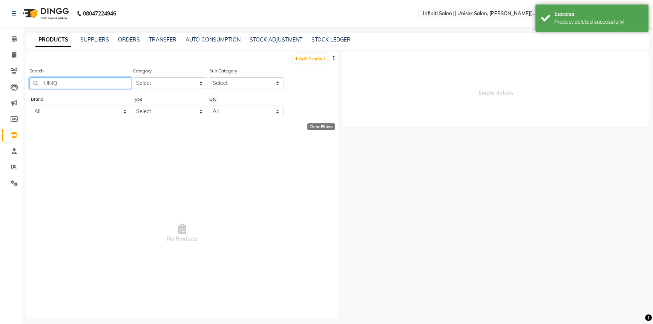
click at [64, 82] on input "UNIQ" at bounding box center [80, 83] width 102 height 12
click at [64, 83] on input "UNIQ" at bounding box center [80, 83] width 102 height 12
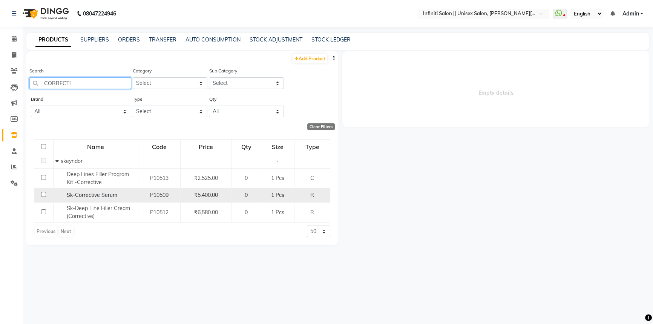
type input "CORRECTI"
click at [43, 194] on input "checkbox" at bounding box center [43, 194] width 5 height 5
checkbox input "true"
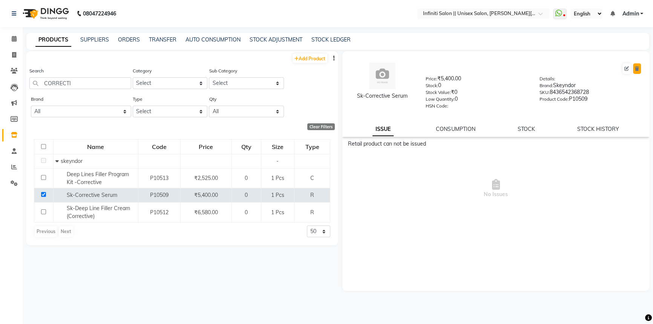
click at [634, 71] on button at bounding box center [637, 68] width 8 height 11
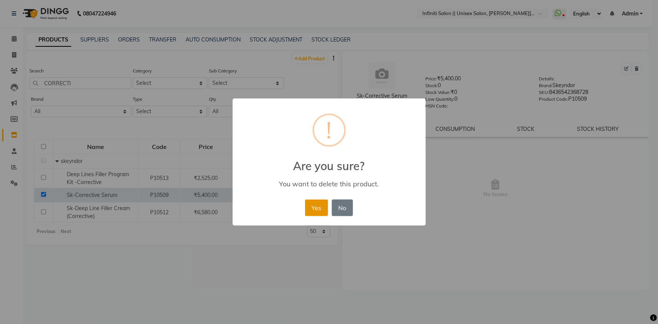
click at [314, 210] on button "Yes" at bounding box center [316, 207] width 23 height 17
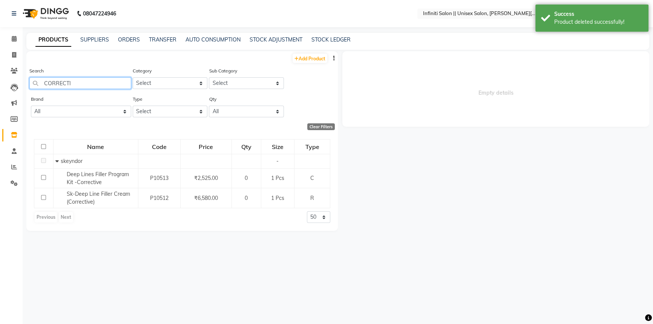
click at [113, 81] on input "CORRECTI" at bounding box center [80, 83] width 102 height 12
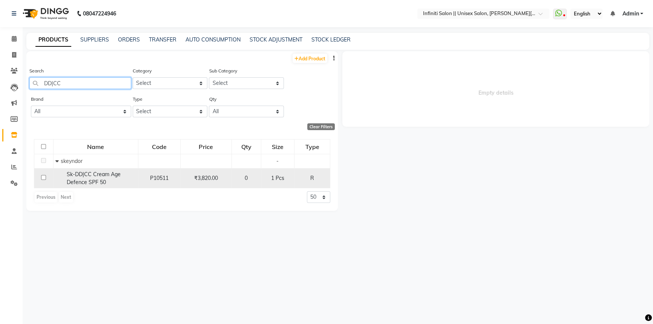
type input "DD|CC"
click at [42, 176] on input "checkbox" at bounding box center [43, 177] width 5 height 5
checkbox input "true"
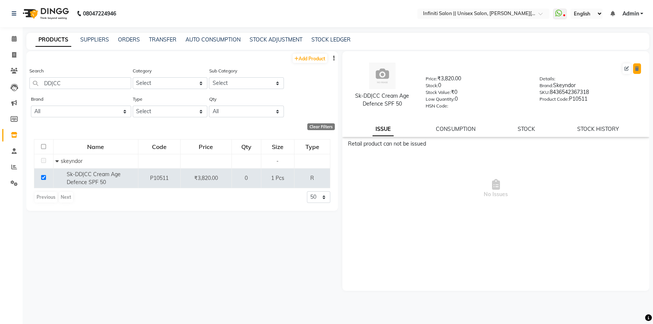
click at [637, 72] on button at bounding box center [637, 68] width 8 height 11
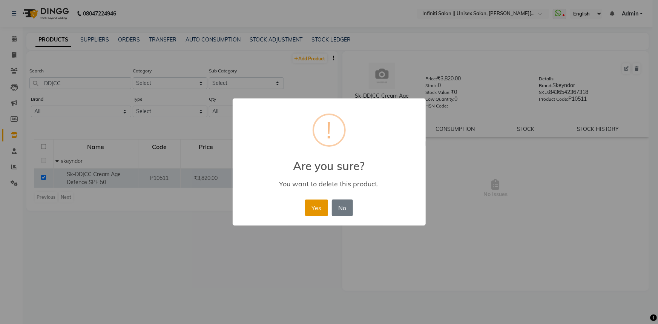
click at [309, 207] on button "Yes" at bounding box center [316, 207] width 23 height 17
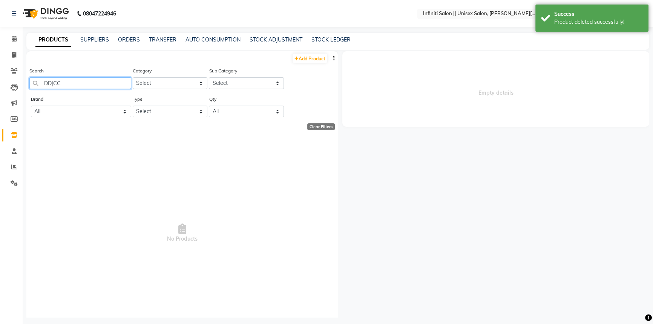
click at [105, 79] on input "DD|CC" at bounding box center [80, 83] width 102 height 12
click at [104, 78] on input "DD|CC" at bounding box center [80, 83] width 102 height 12
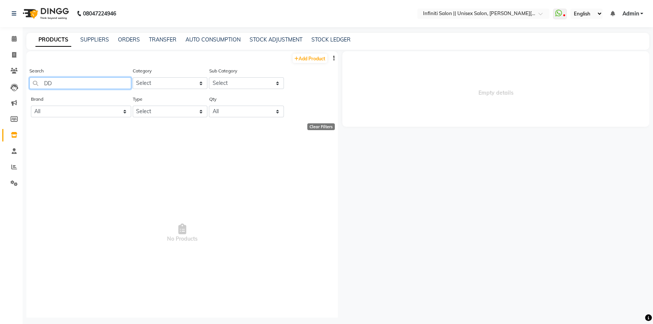
type input "D"
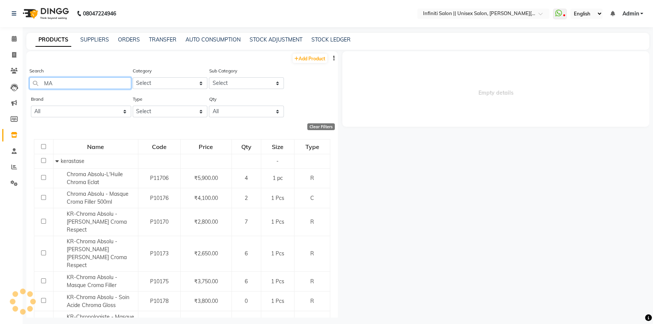
type input "M"
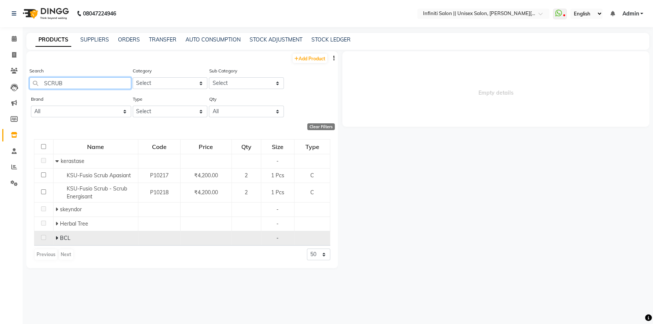
type input "SCRUB"
click at [56, 240] on icon at bounding box center [56, 237] width 3 height 5
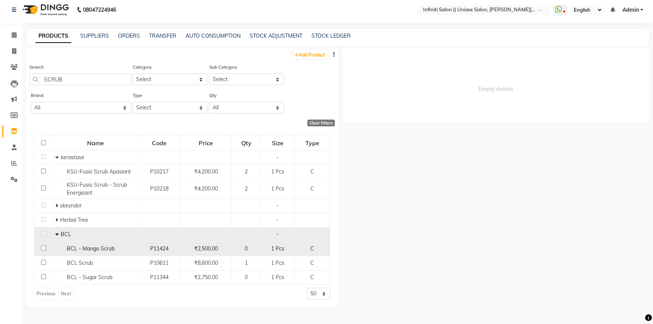
scroll to position [5, 0]
click at [41, 245] on input "checkbox" at bounding box center [43, 247] width 5 height 5
checkbox input "true"
select select
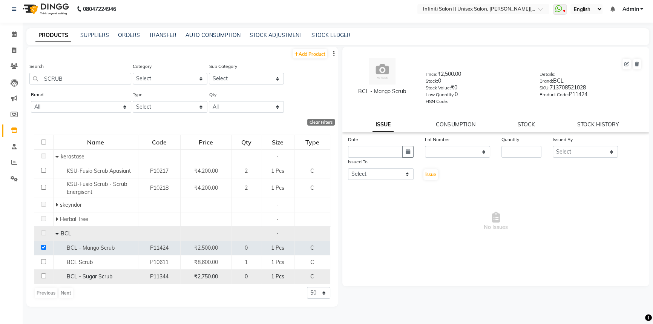
click at [44, 275] on input "checkbox" at bounding box center [43, 275] width 5 height 5
checkbox input "true"
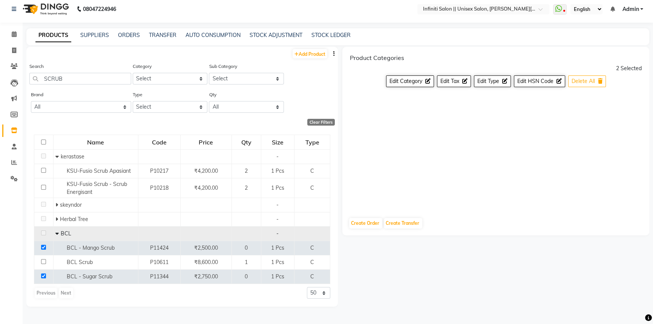
click at [582, 83] on span "Delete All" at bounding box center [582, 81] width 23 height 7
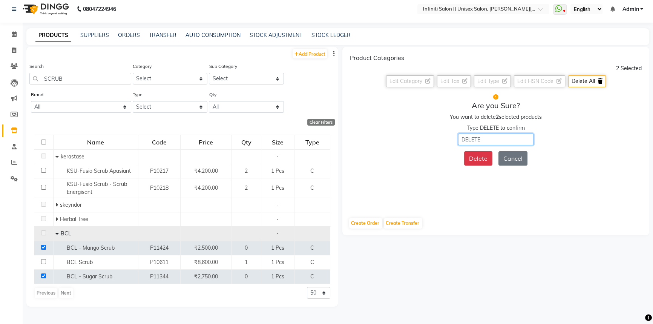
click at [506, 144] on input "text" at bounding box center [495, 139] width 75 height 12
type input "DELETE"
click at [484, 157] on button "Delete" at bounding box center [478, 158] width 28 height 14
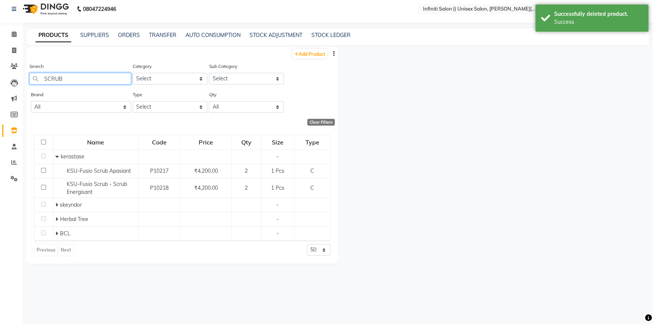
click at [75, 80] on input "SCRUB" at bounding box center [80, 79] width 102 height 12
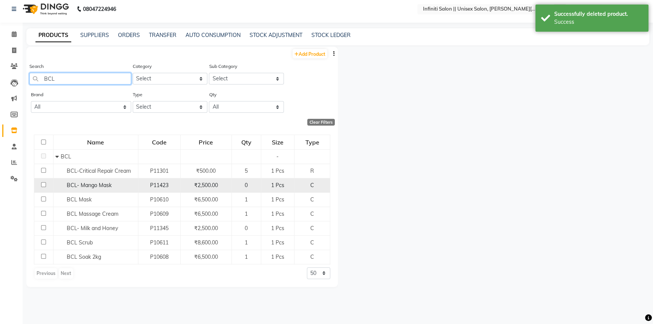
type input "BCL"
click at [44, 184] on input "checkbox" at bounding box center [43, 184] width 5 height 5
checkbox input "true"
select select
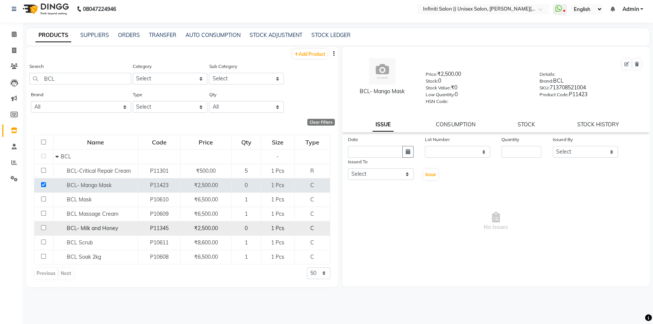
click at [45, 227] on input "checkbox" at bounding box center [43, 227] width 5 height 5
checkbox input "true"
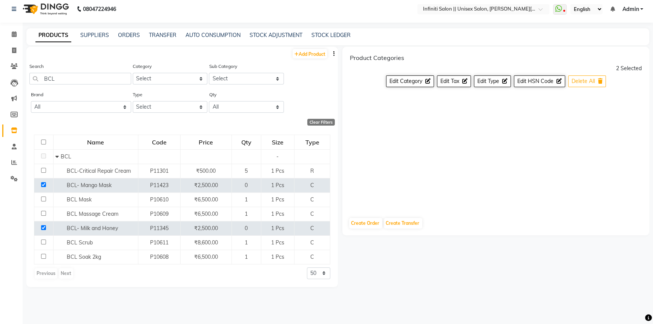
click at [577, 84] on button "Delete All" at bounding box center [587, 81] width 38 height 12
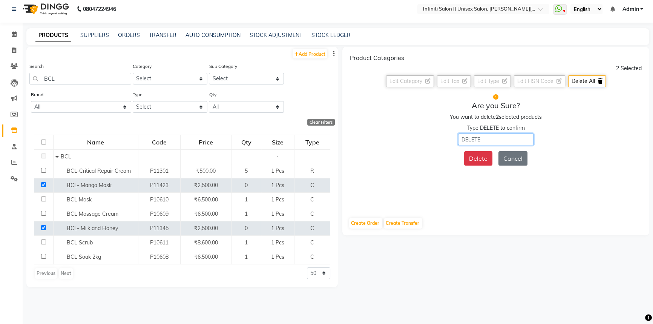
click at [506, 136] on input "text" at bounding box center [495, 139] width 75 height 12
type input "DELETE"
click at [477, 151] on button "Delete" at bounding box center [478, 158] width 28 height 14
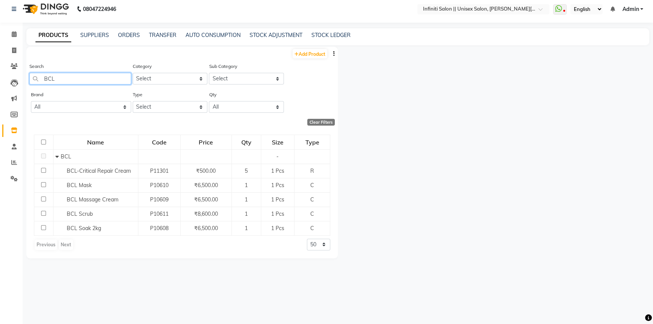
click at [49, 76] on input "BCL" at bounding box center [80, 79] width 102 height 12
click at [49, 77] on input "BCL" at bounding box center [80, 79] width 102 height 12
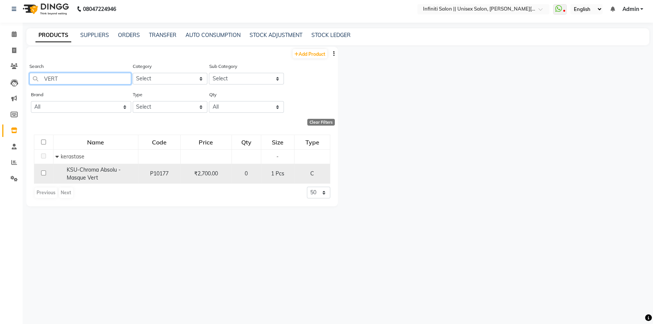
type input "VERT"
click at [43, 175] on input "checkbox" at bounding box center [43, 172] width 5 height 5
checkbox input "true"
select select
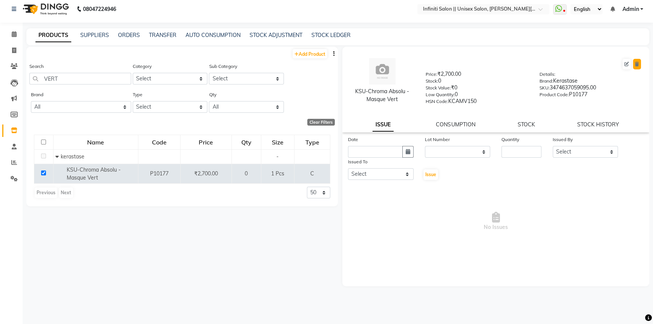
click at [638, 64] on icon at bounding box center [637, 64] width 4 height 5
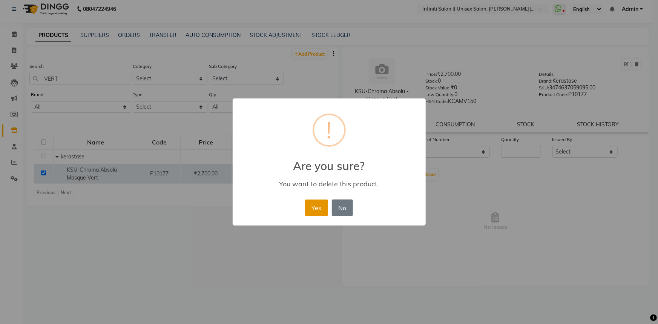
click at [321, 205] on button "Yes" at bounding box center [316, 207] width 23 height 17
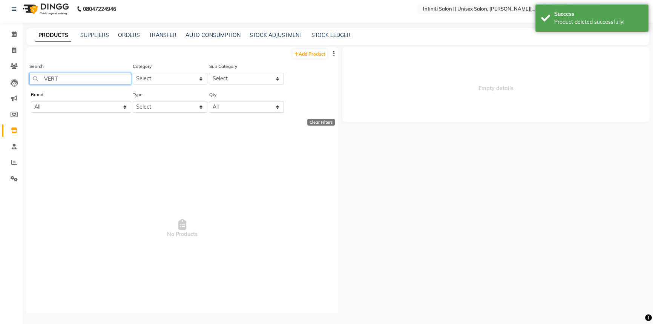
click at [99, 79] on input "VERT" at bounding box center [80, 79] width 102 height 12
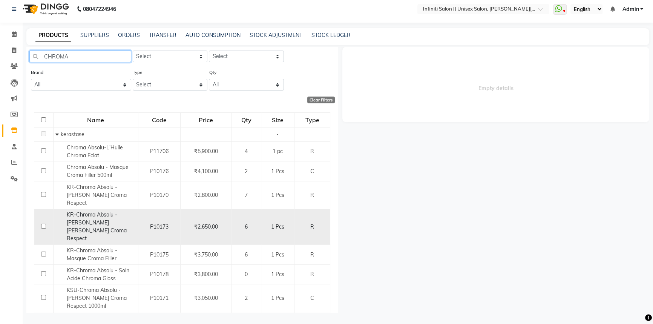
scroll to position [54, 0]
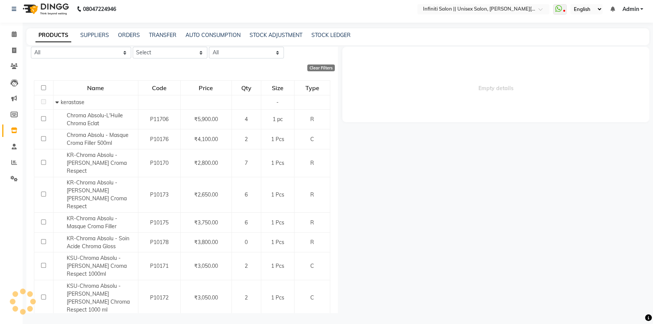
type input "CHROMA"
click at [67, 319] on span "Loreal" at bounding box center [67, 322] width 15 height 7
click at [56, 320] on icon at bounding box center [56, 322] width 3 height 5
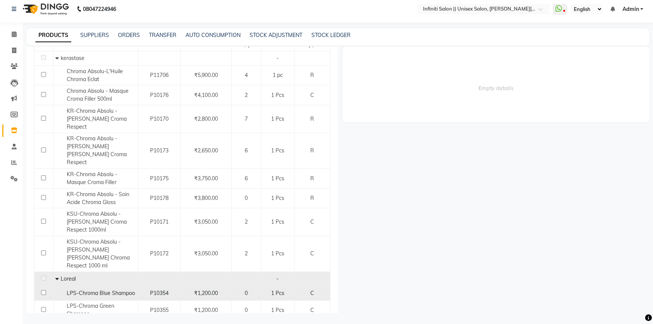
scroll to position [108, 0]
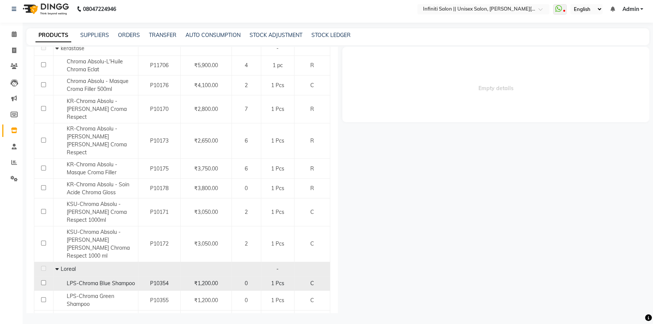
drag, startPoint x: 43, startPoint y: 243, endPoint x: 41, endPoint y: 251, distance: 8.0
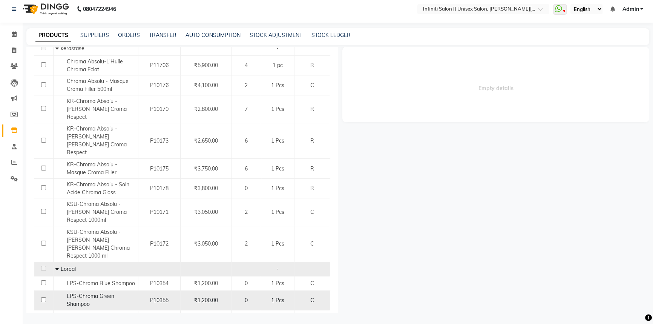
click at [43, 280] on input "checkbox" at bounding box center [43, 282] width 5 height 5
checkbox input "true"
select select
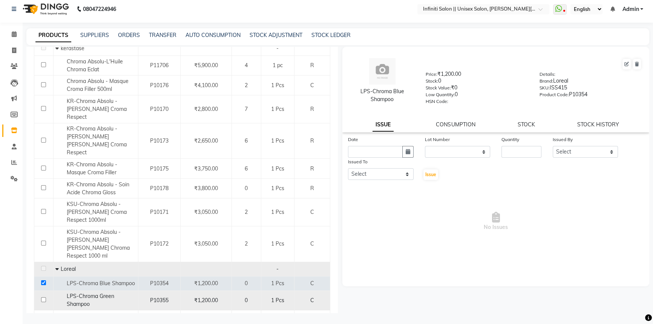
click at [42, 297] on input "checkbox" at bounding box center [43, 299] width 5 height 5
checkbox input "true"
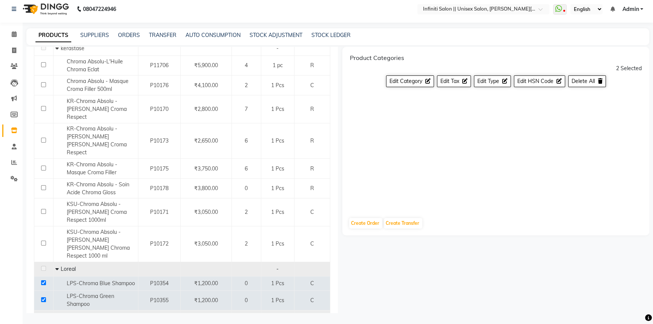
click at [43, 317] on input "checkbox" at bounding box center [43, 319] width 5 height 5
checkbox input "true"
click at [572, 84] on span "Delete All" at bounding box center [582, 81] width 23 height 7
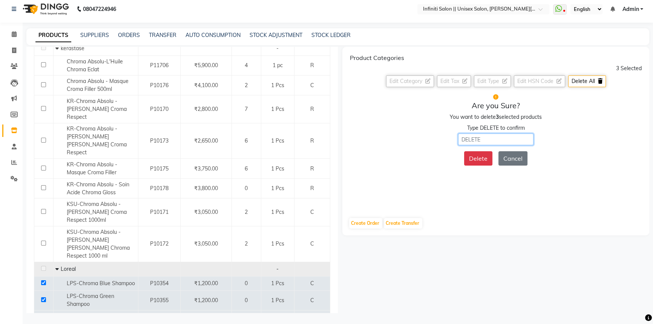
click at [520, 138] on input "text" at bounding box center [495, 139] width 75 height 12
type input "DELETE"
click at [490, 158] on button "Delete" at bounding box center [478, 158] width 28 height 14
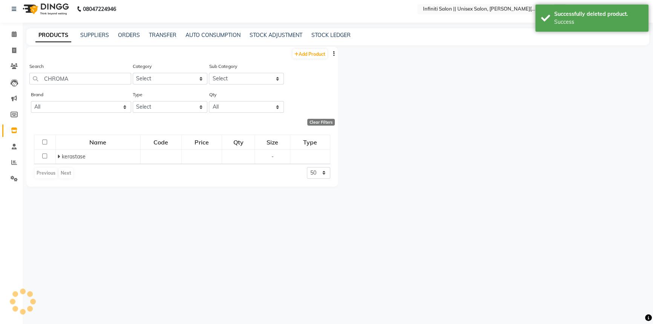
scroll to position [0, 0]
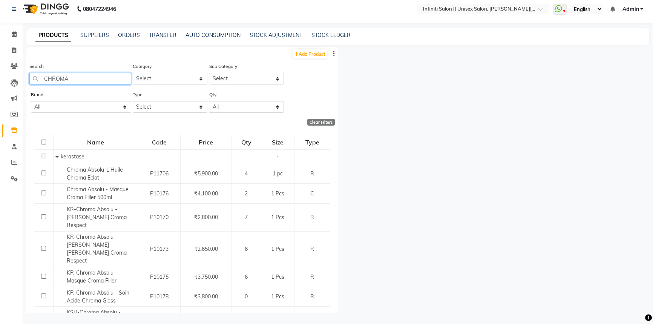
click at [116, 77] on input "CHROMA" at bounding box center [80, 79] width 102 height 12
click at [115, 77] on input "CHROMA" at bounding box center [80, 79] width 102 height 12
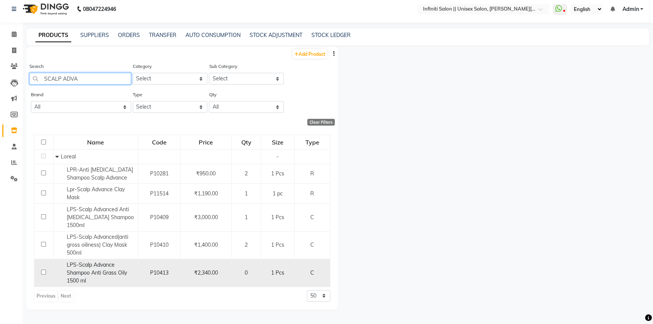
type input "SCALP ADVA"
click at [42, 269] on input "checkbox" at bounding box center [43, 271] width 5 height 5
checkbox input "true"
select select
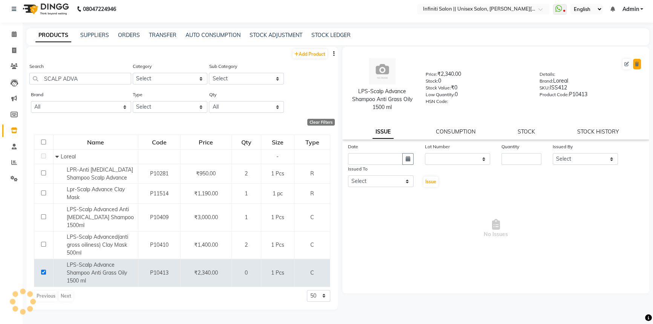
click at [637, 64] on icon at bounding box center [637, 64] width 4 height 5
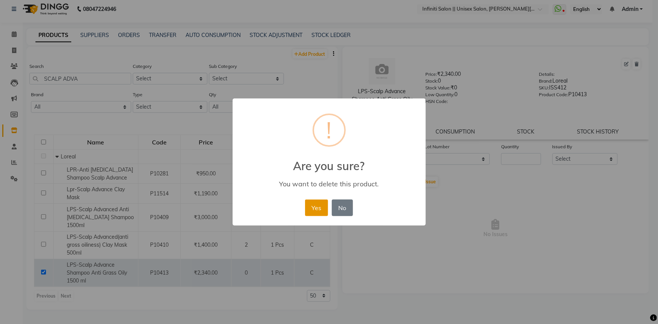
click at [322, 211] on button "Yes" at bounding box center [316, 207] width 23 height 17
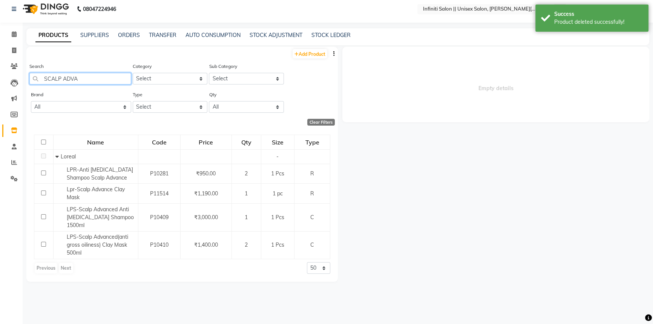
click at [84, 78] on input "SCALP ADVA" at bounding box center [80, 79] width 102 height 12
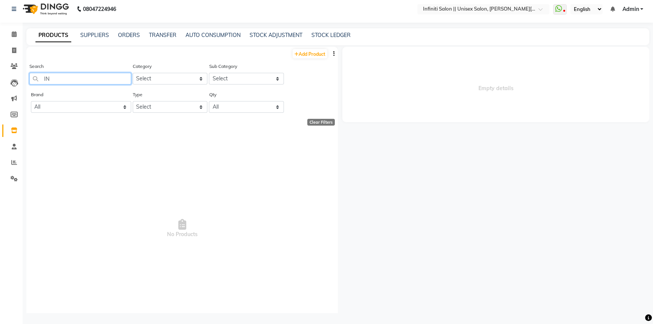
type input "I"
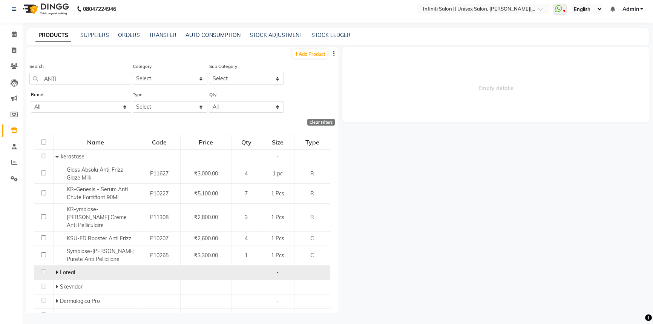
click at [58, 269] on span at bounding box center [57, 272] width 5 height 7
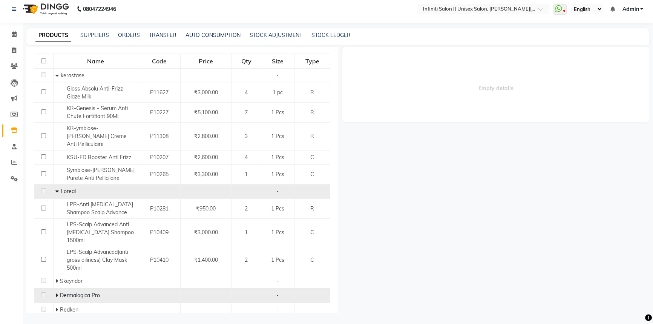
scroll to position [92, 0]
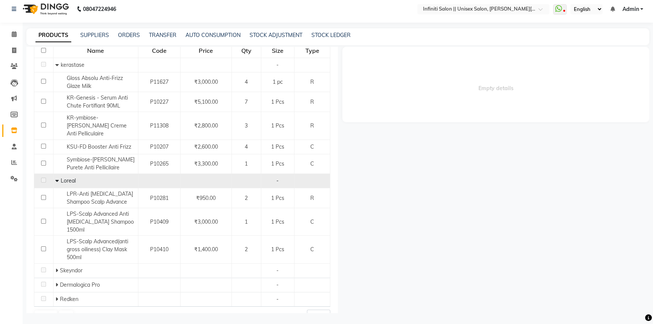
drag, startPoint x: 454, startPoint y: 321, endPoint x: 315, endPoint y: 3, distance: 346.7
click at [359, 52] on main "PRODUCTS SUPPLIERS ORDERS TRANSFER AUTO CONSUMPTION STOCK ADJUSTMENT STOCK LEDG…" at bounding box center [338, 176] width 630 height 296
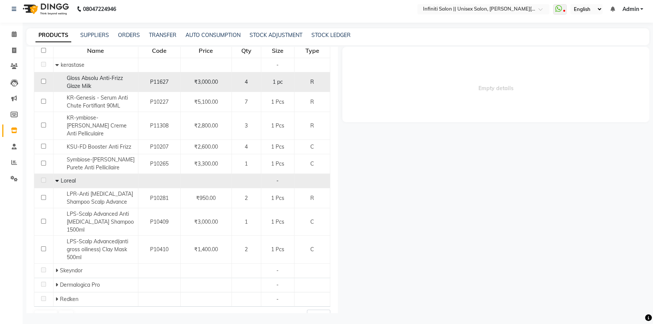
scroll to position [0, 0]
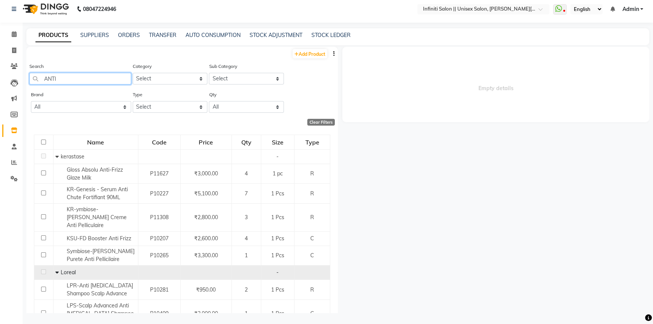
click at [110, 76] on input "ANTI" at bounding box center [80, 79] width 102 height 12
click at [110, 77] on input "ANTI" at bounding box center [80, 79] width 102 height 12
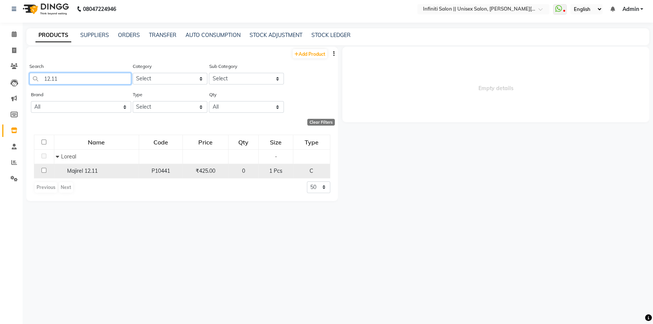
type input "12.11"
click at [43, 170] on input "checkbox" at bounding box center [43, 170] width 5 height 5
checkbox input "true"
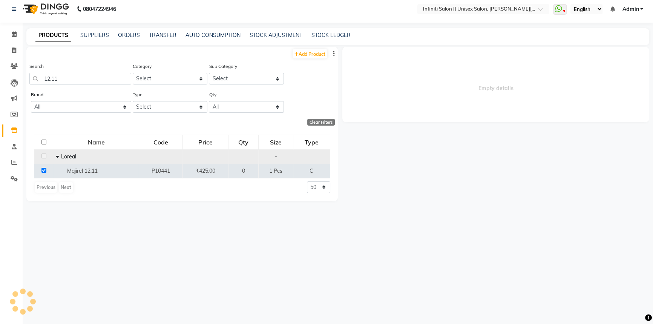
select select
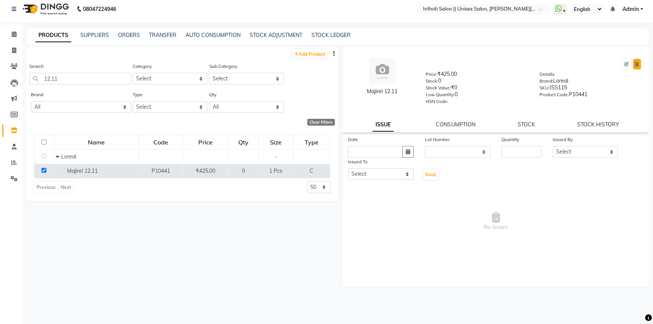
click at [637, 65] on icon at bounding box center [637, 64] width 4 height 5
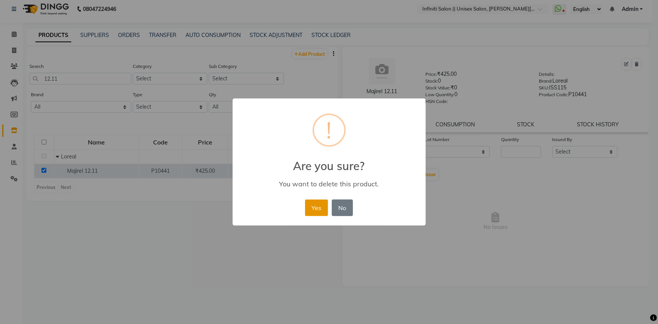
click at [325, 212] on button "Yes" at bounding box center [316, 207] width 23 height 17
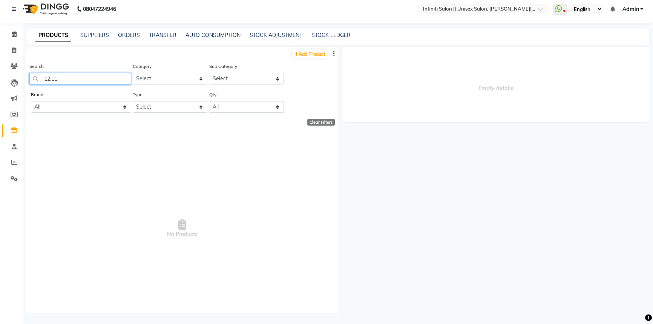
click at [115, 80] on input "12.11" at bounding box center [80, 79] width 102 height 12
click at [115, 79] on input "12.11" at bounding box center [80, 79] width 102 height 12
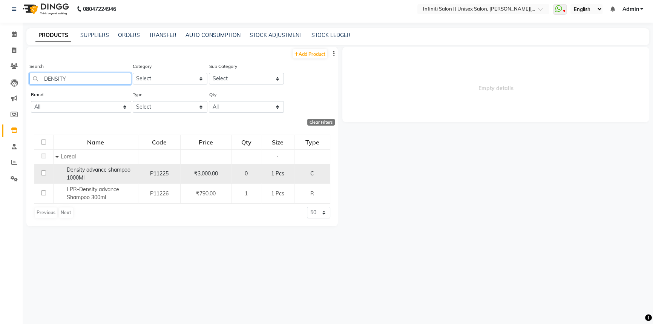
type input "DENSITY"
click at [42, 173] on input "checkbox" at bounding box center [43, 172] width 5 height 5
checkbox input "true"
select select
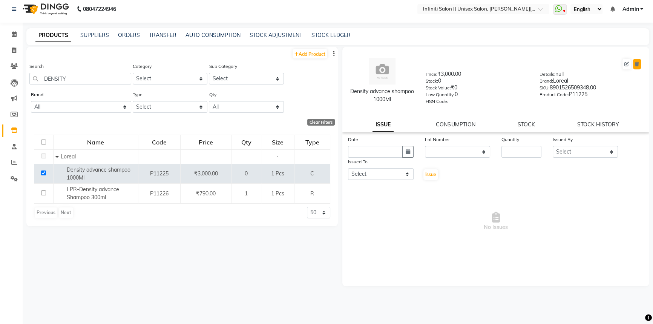
click at [639, 62] on icon at bounding box center [637, 64] width 4 height 5
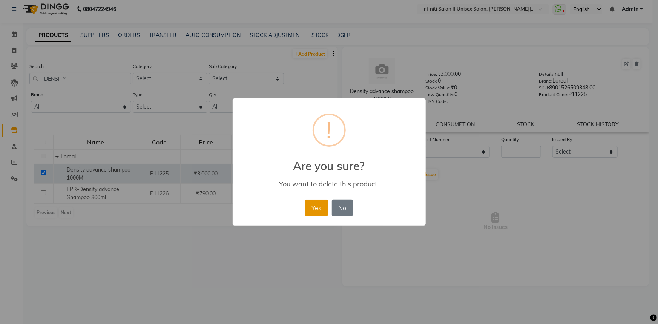
click at [312, 210] on button "Yes" at bounding box center [316, 207] width 23 height 17
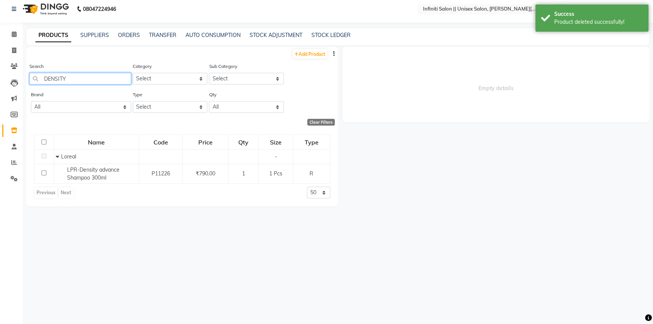
click at [81, 75] on input "DENSITY" at bounding box center [80, 79] width 102 height 12
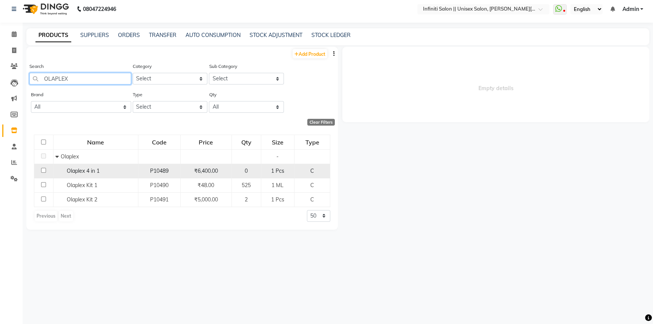
type input "OLAPLEX"
click at [45, 170] on input "checkbox" at bounding box center [43, 170] width 5 height 5
checkbox input "true"
select select
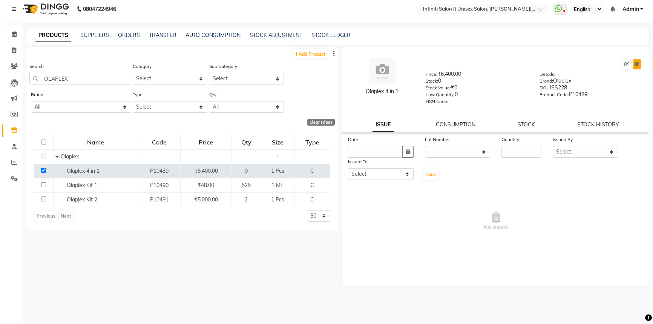
click at [637, 63] on icon at bounding box center [637, 64] width 4 height 5
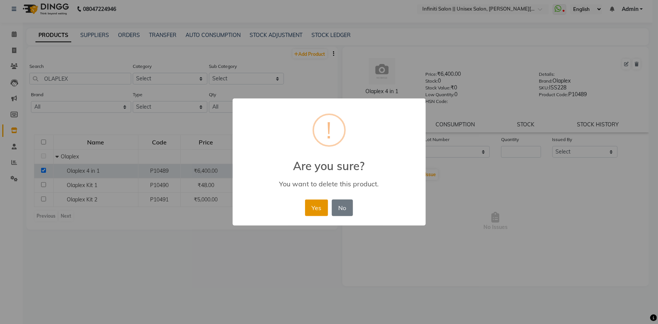
click at [310, 208] on button "Yes" at bounding box center [316, 207] width 23 height 17
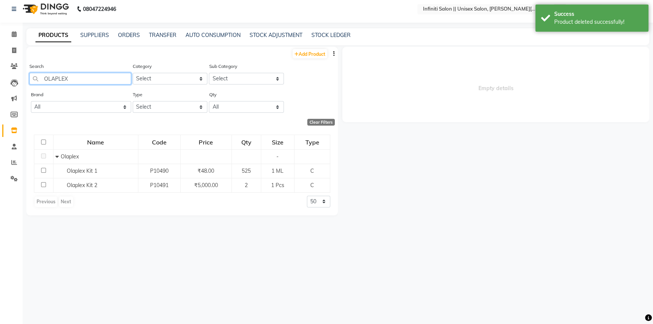
click at [86, 78] on input "OLAPLEX" at bounding box center [80, 79] width 102 height 12
